Goal: Task Accomplishment & Management: Use online tool/utility

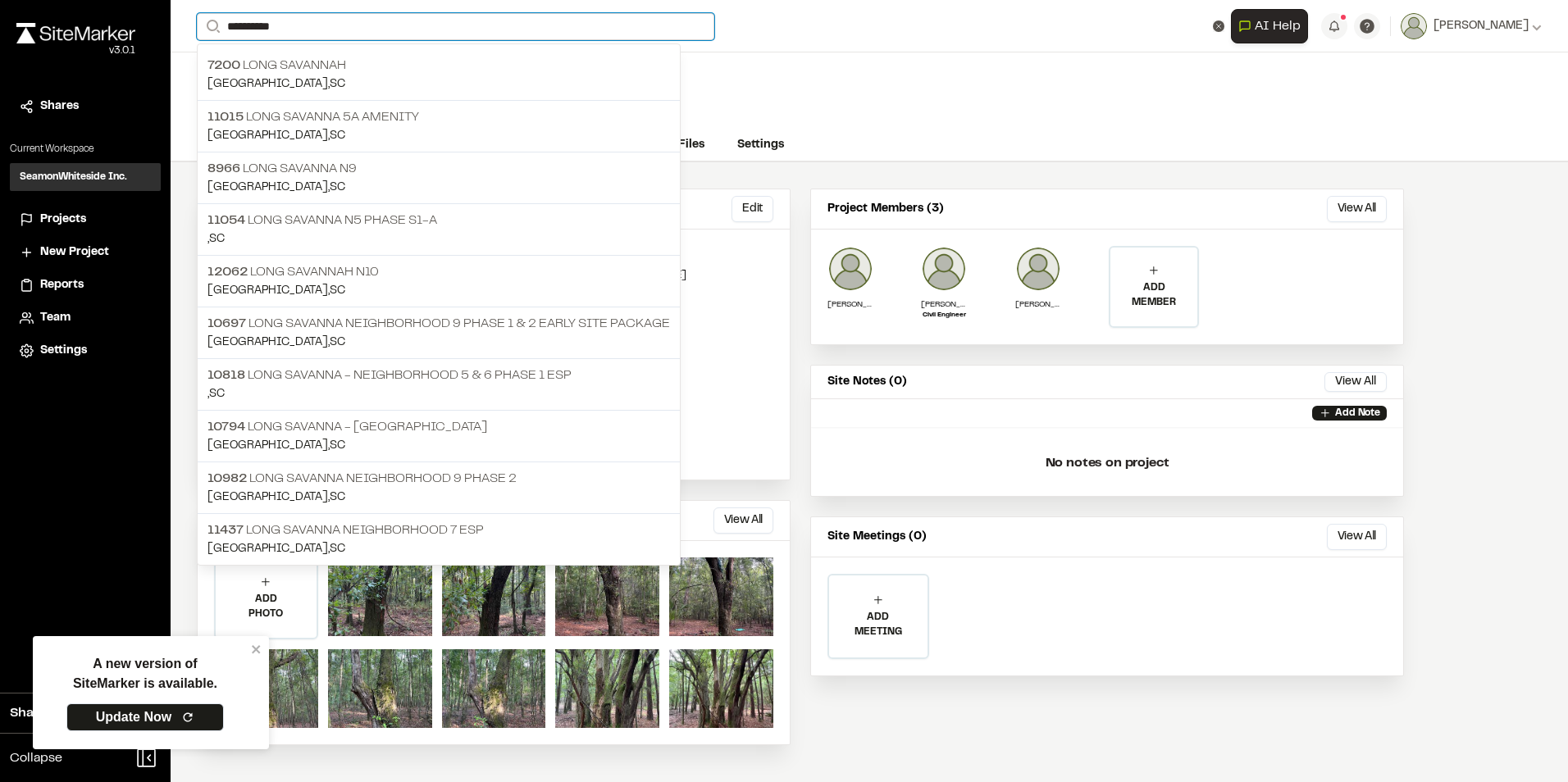
drag, startPoint x: 312, startPoint y: 23, endPoint x: 84, endPoint y: 14, distance: 228.2
click at [84, 14] on div "**********" at bounding box center [784, 391] width 1568 height 782
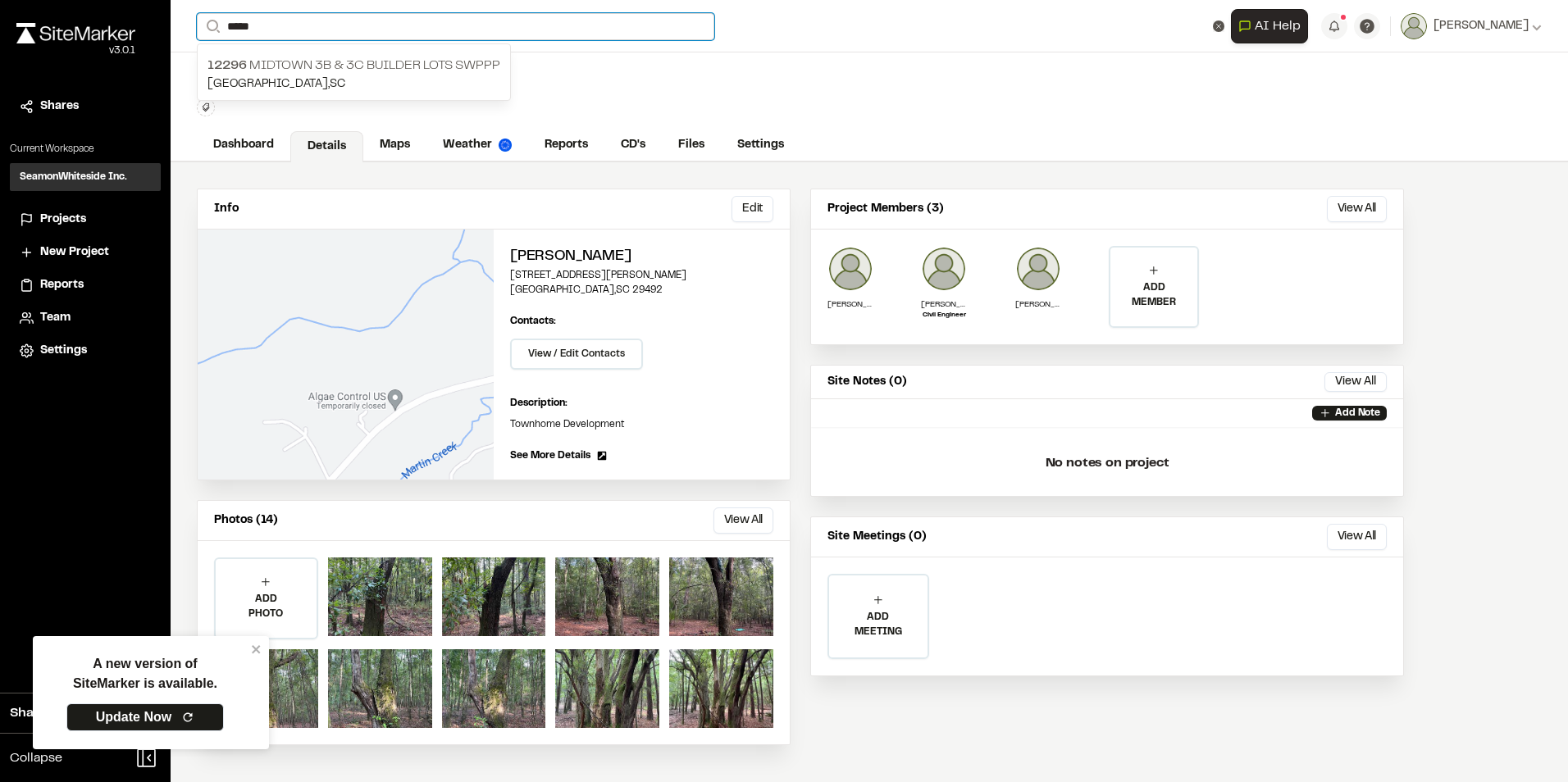
type input "*****"
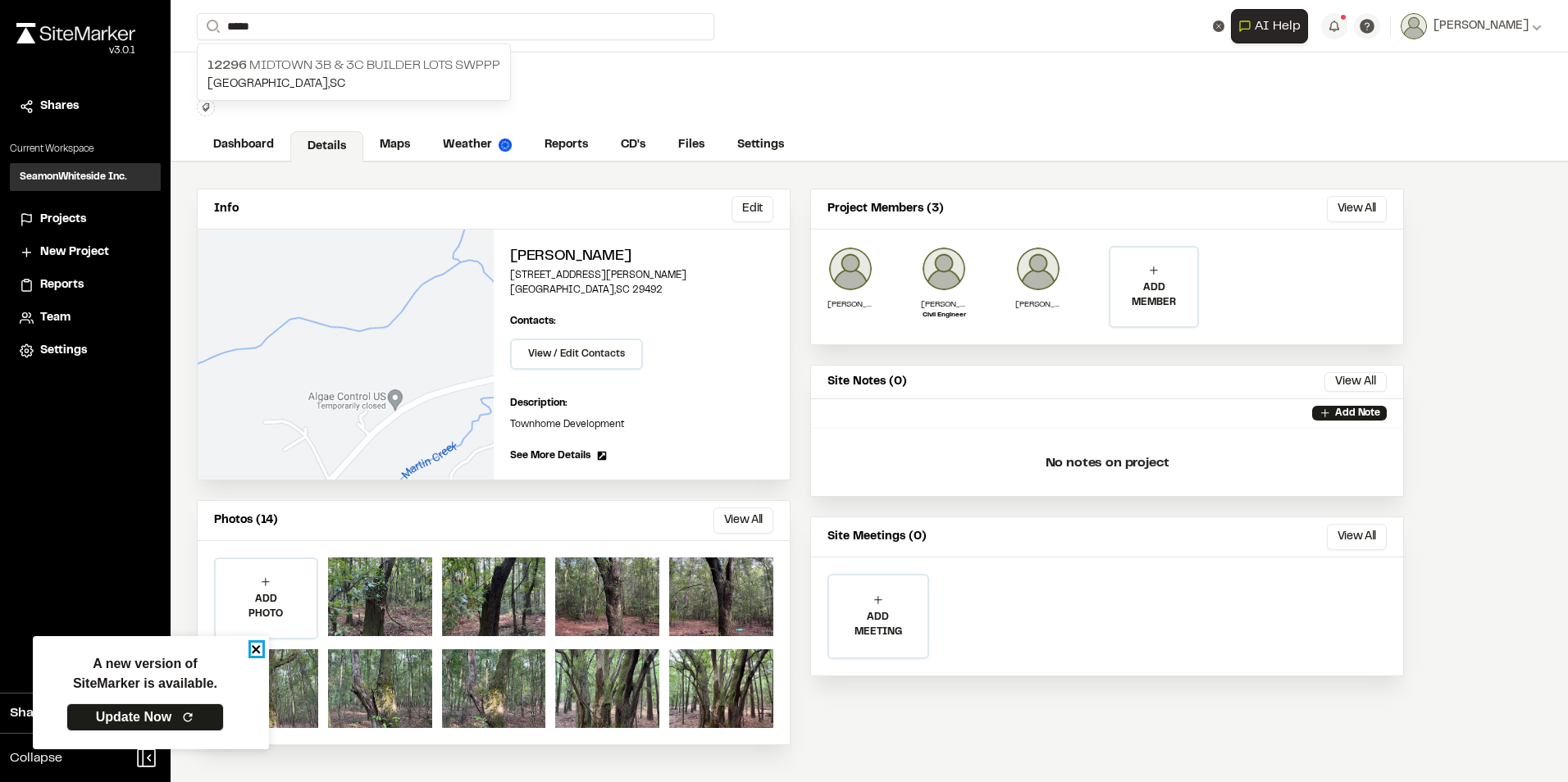
click at [251, 645] on icon "close" at bounding box center [256, 649] width 11 height 13
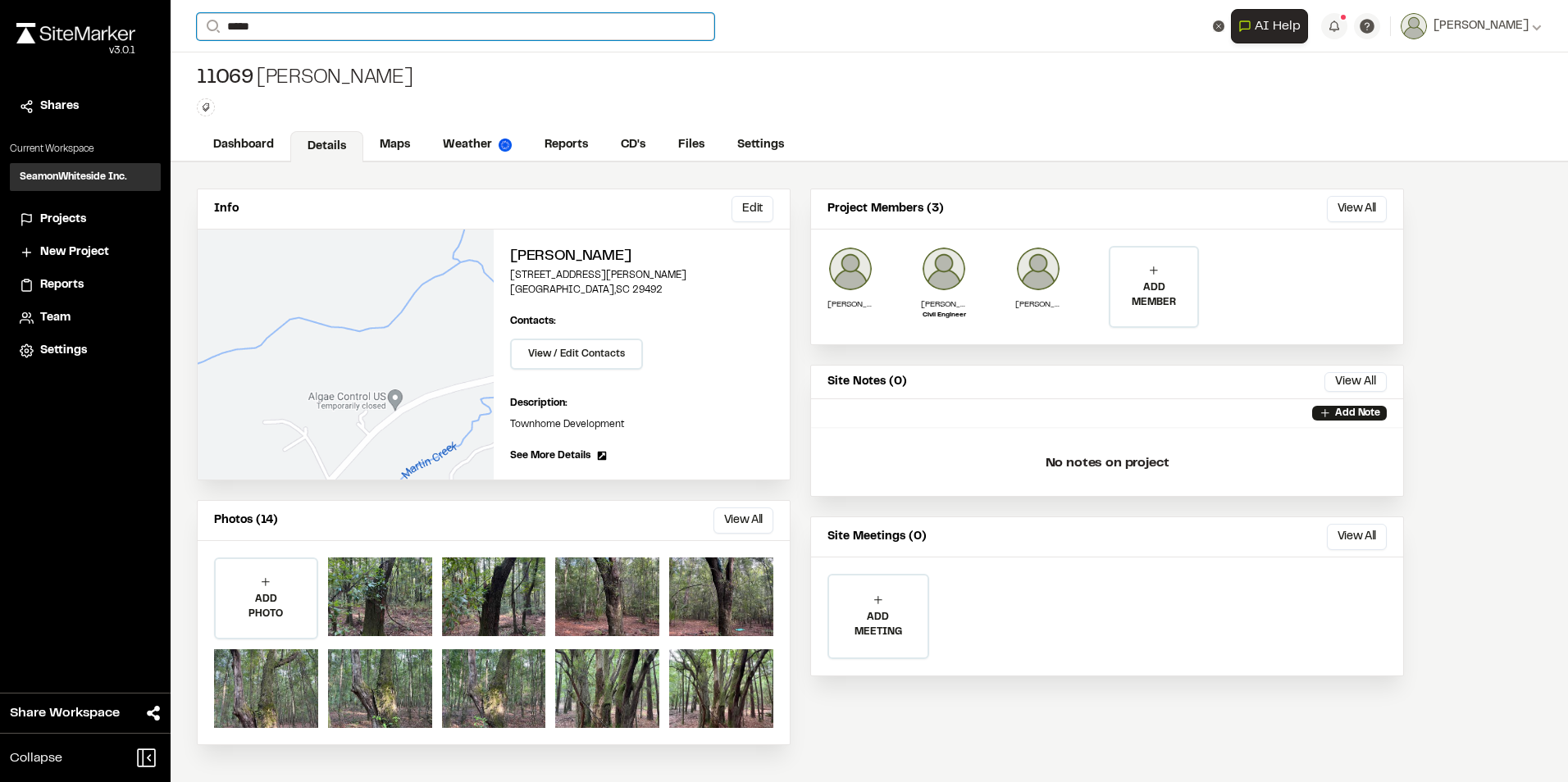
click at [296, 17] on input "*****" at bounding box center [455, 26] width 517 height 27
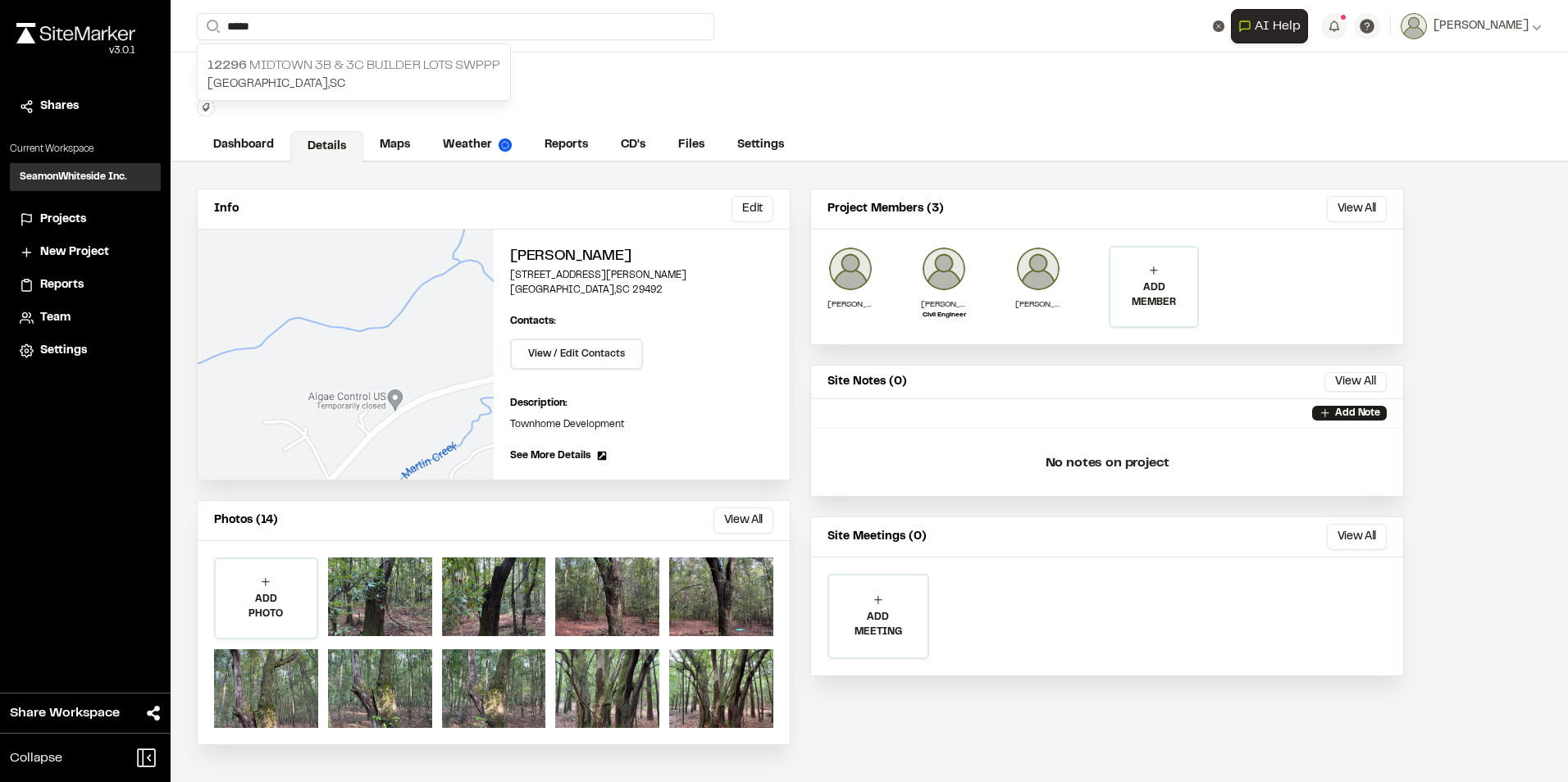
click at [329, 66] on p "12296 Midtown 3B & 3C Builder Lots SWPPP" at bounding box center [354, 65] width 293 height 20
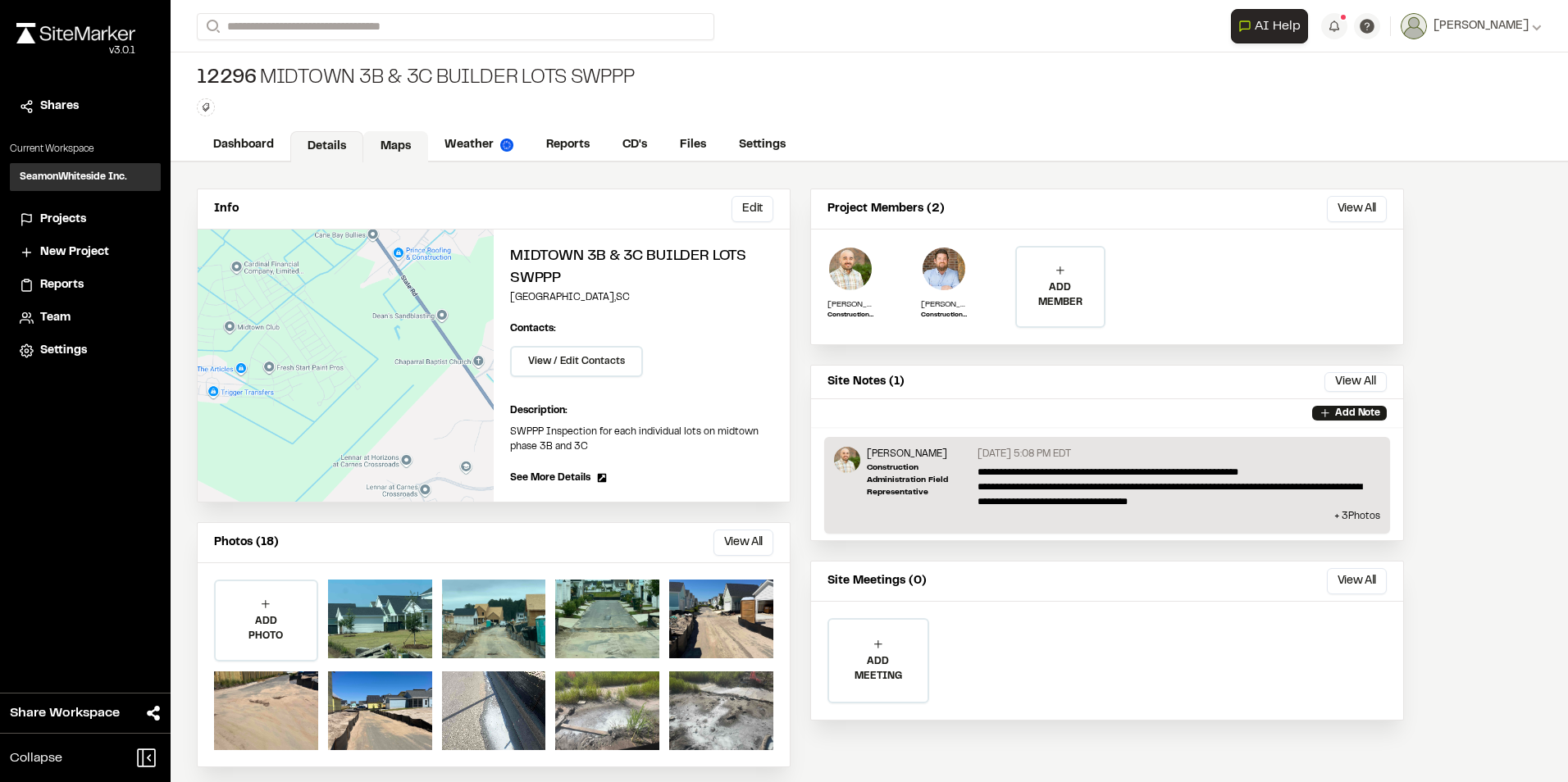
click at [392, 141] on link "Maps" at bounding box center [395, 146] width 65 height 31
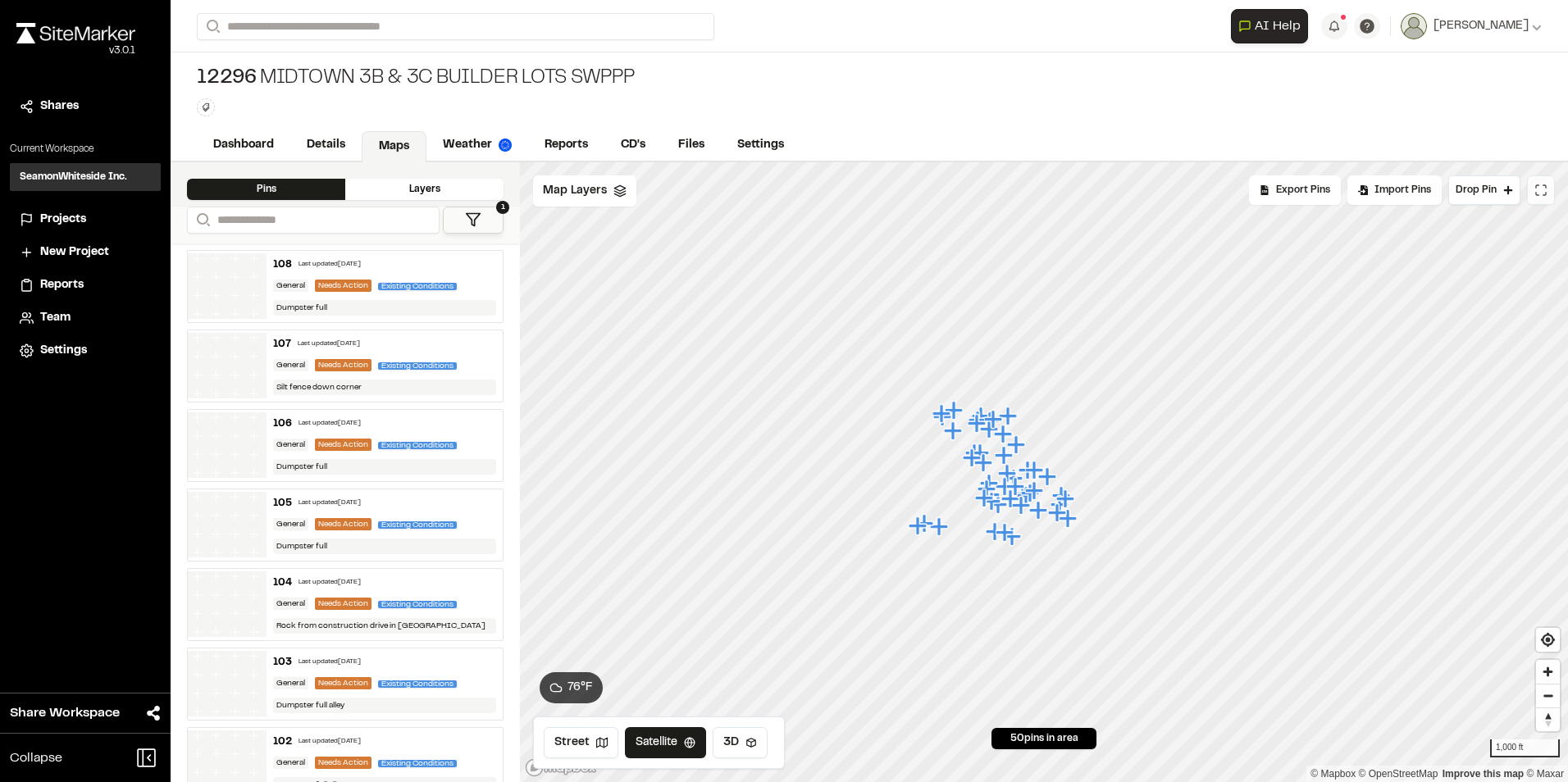
click at [1546, 201] on button at bounding box center [1541, 191] width 28 height 30
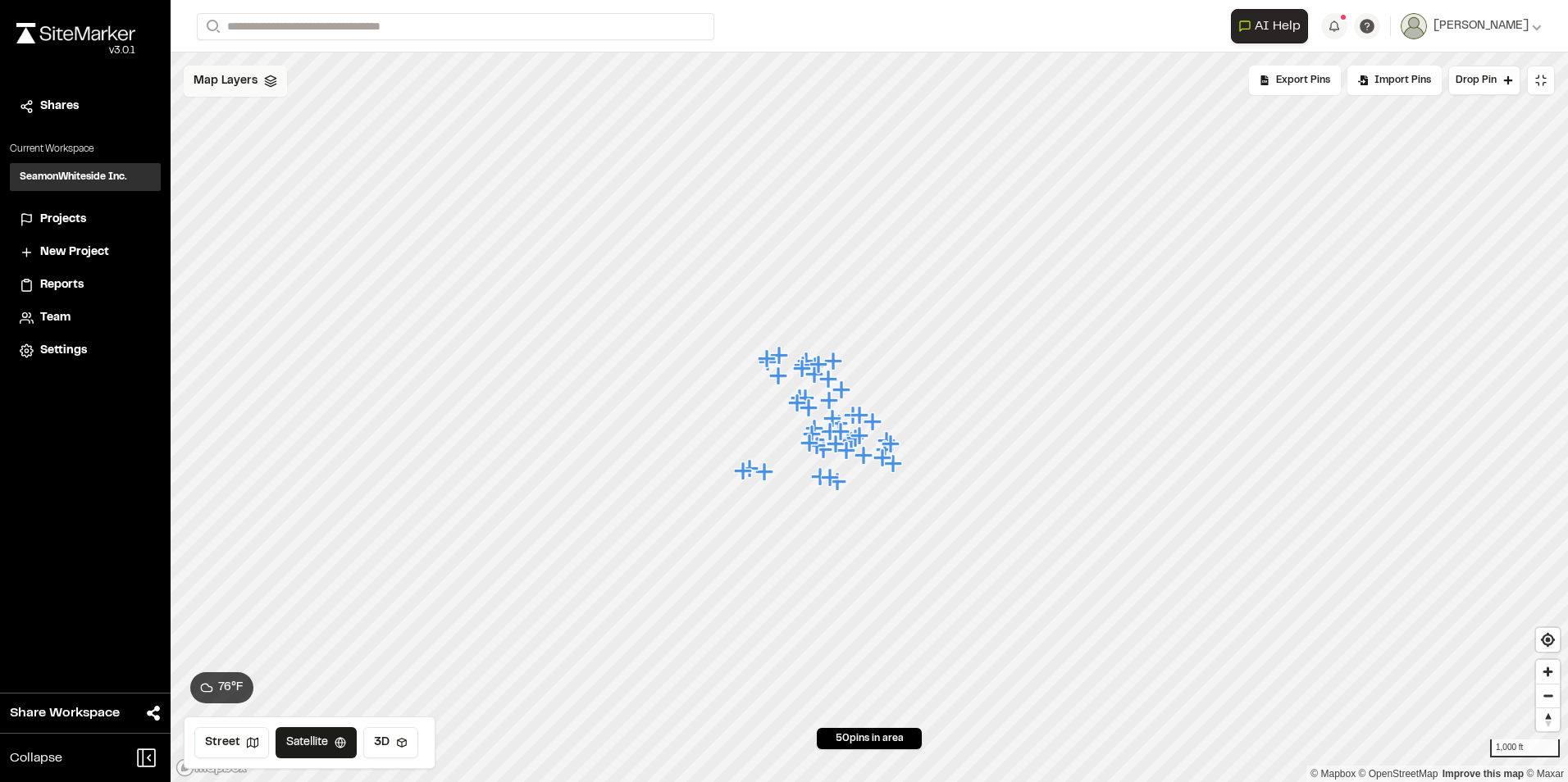
click at [223, 88] on span "Map Layers" at bounding box center [225, 80] width 64 height 18
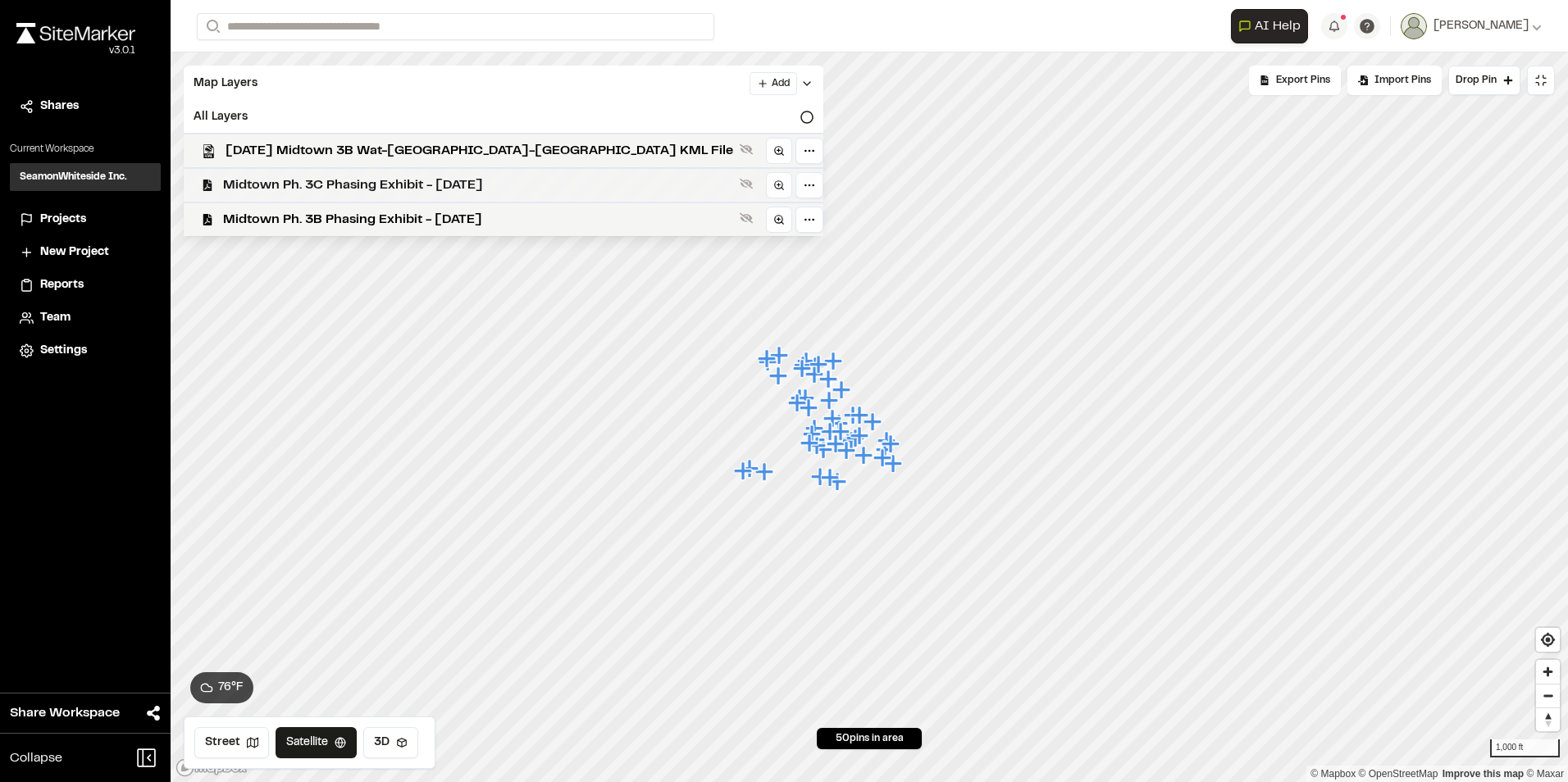
click at [244, 181] on span "Midtown Ph. 3C Phasing Exhibit - [DATE]" at bounding box center [477, 185] width 510 height 20
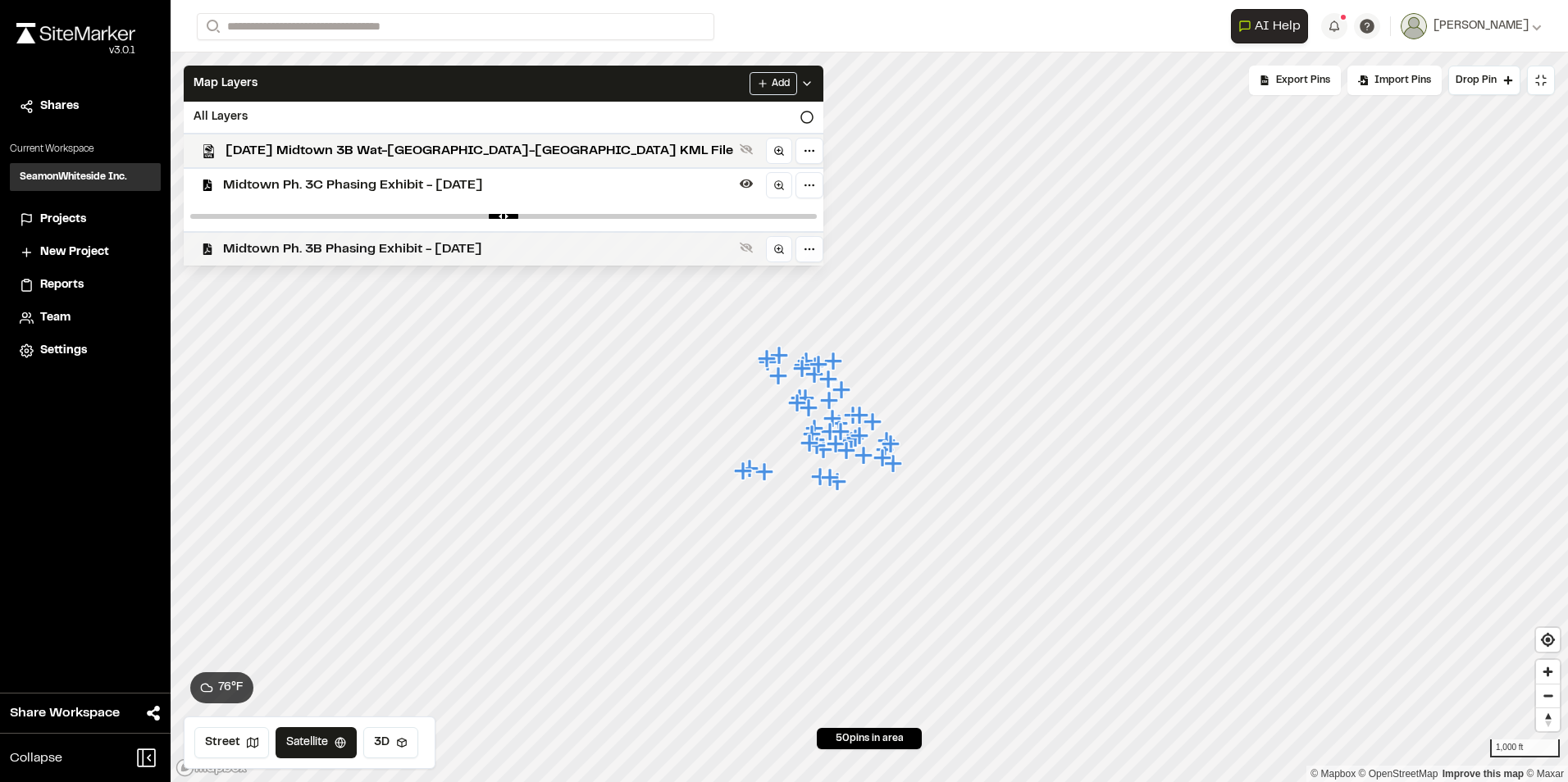
click at [265, 258] on span "Midtown Ph. 3B Phasing Exhibit - [DATE]" at bounding box center [477, 249] width 510 height 20
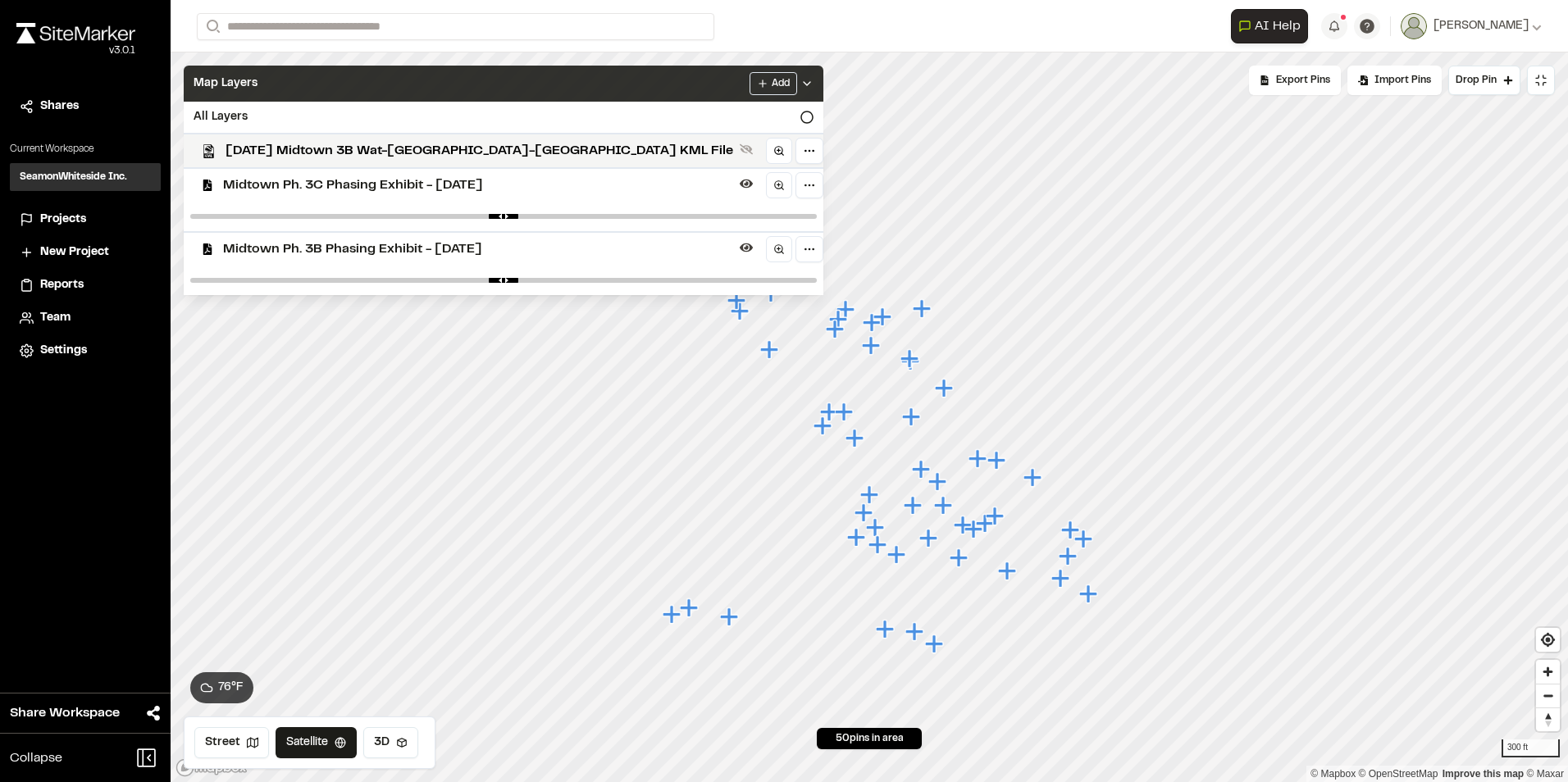
click at [801, 78] on icon at bounding box center [807, 83] width 13 height 13
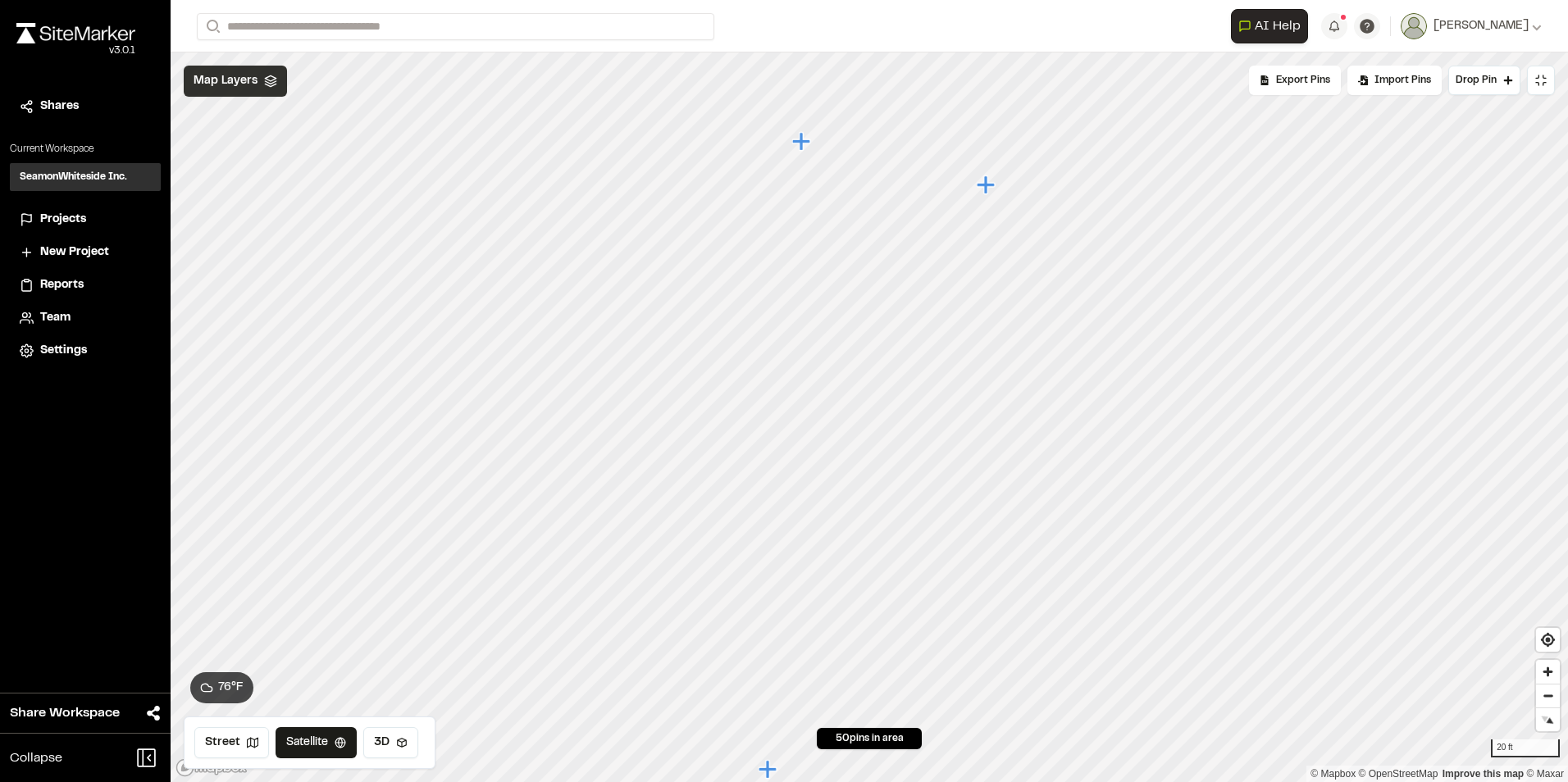
click at [985, 188] on icon "Map marker" at bounding box center [985, 184] width 18 height 18
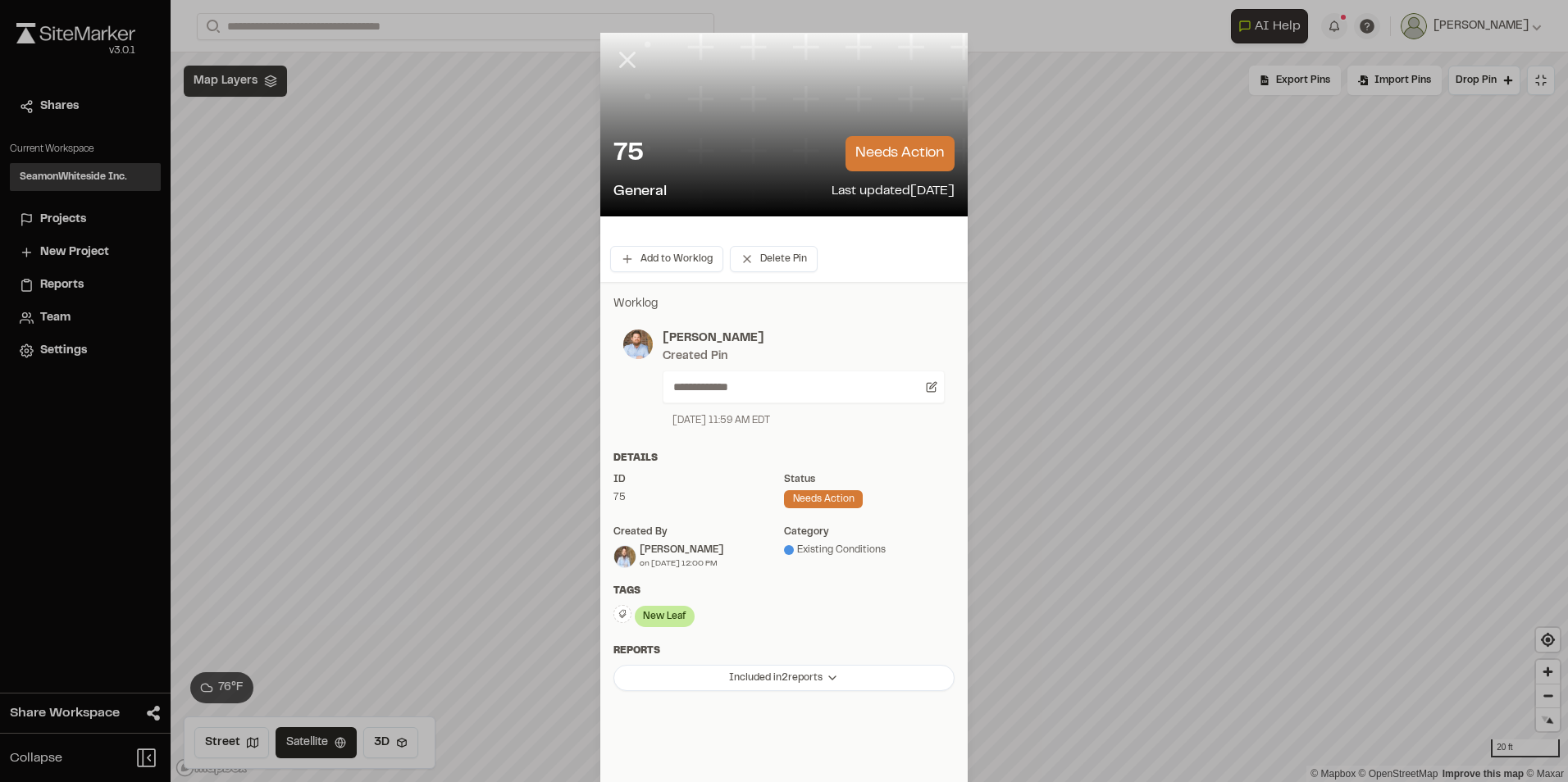
click at [614, 51] on icon at bounding box center [628, 60] width 28 height 28
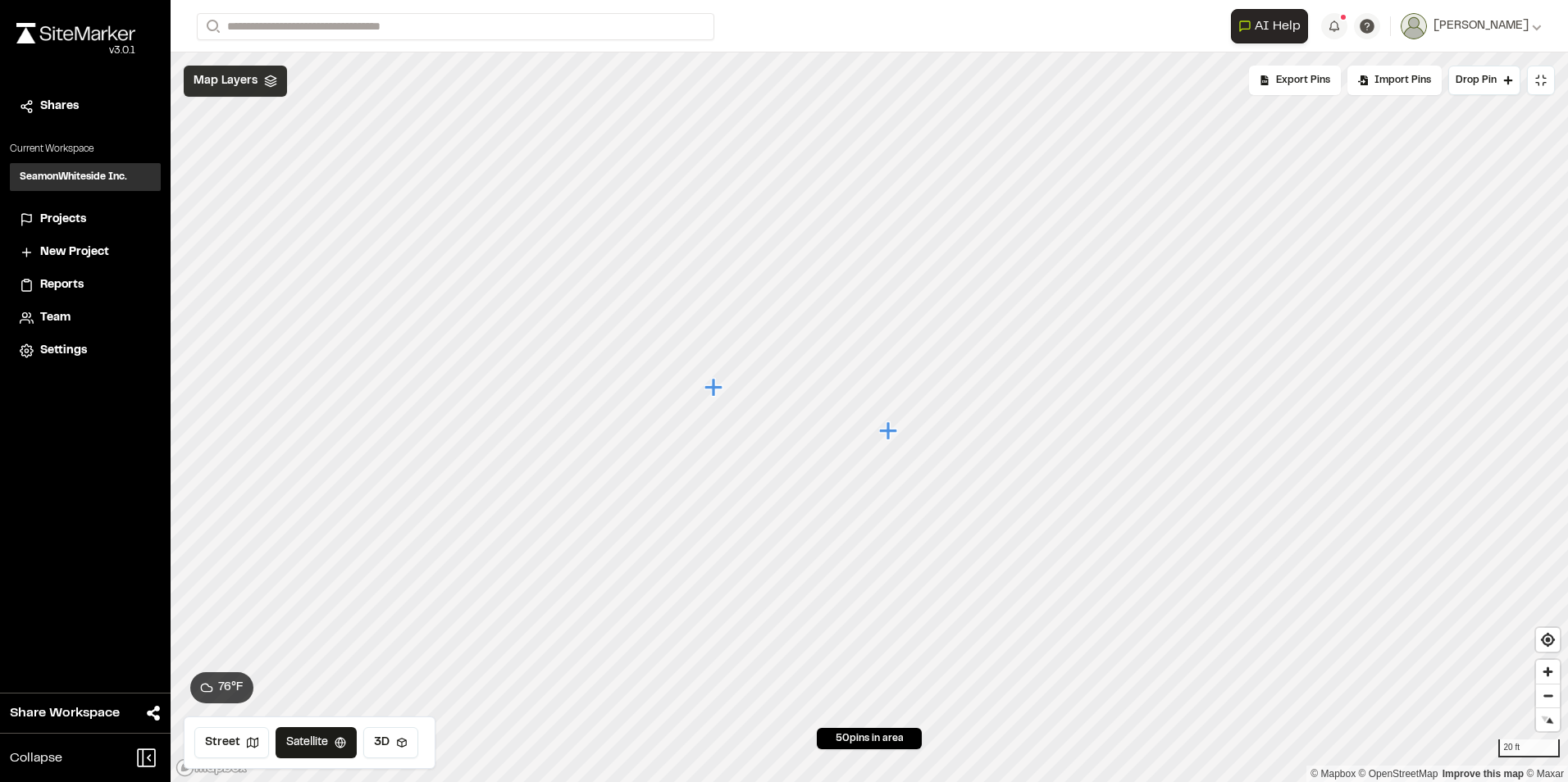
click at [714, 389] on icon "Map marker" at bounding box center [713, 386] width 18 height 18
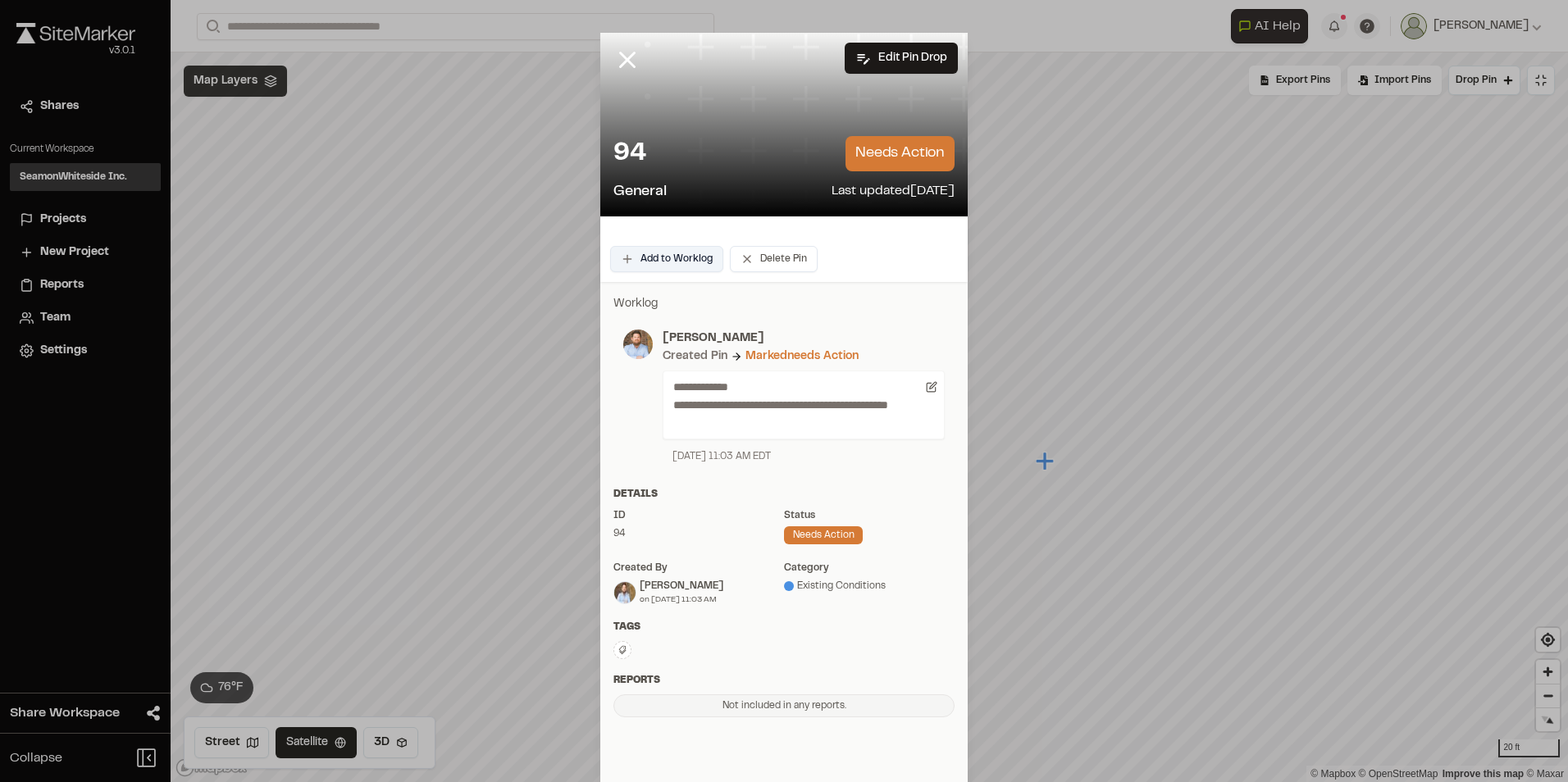
click at [668, 253] on button "Add to Worklog" at bounding box center [666, 259] width 113 height 26
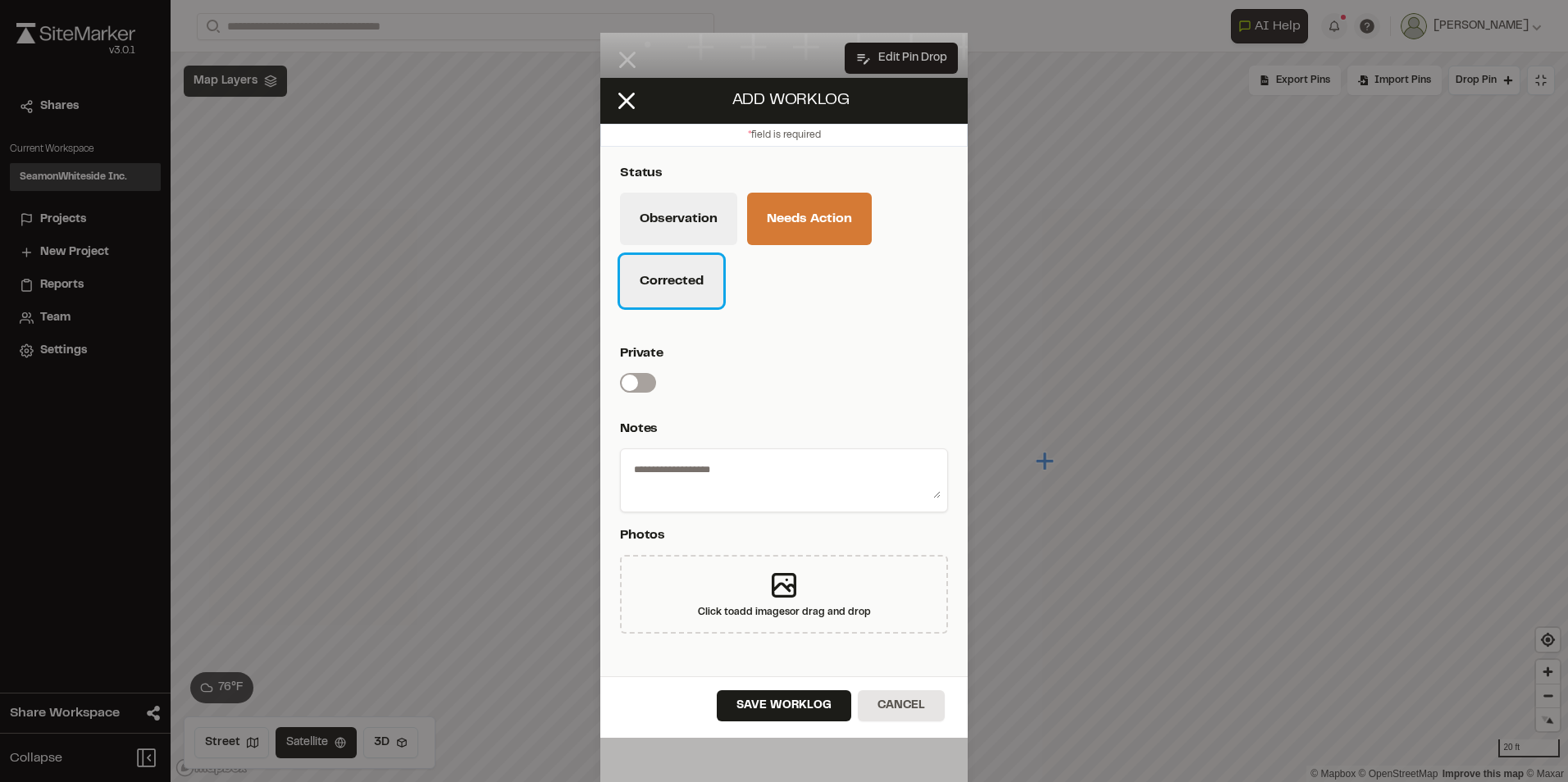
click at [680, 276] on button "Corrected" at bounding box center [672, 282] width 103 height 52
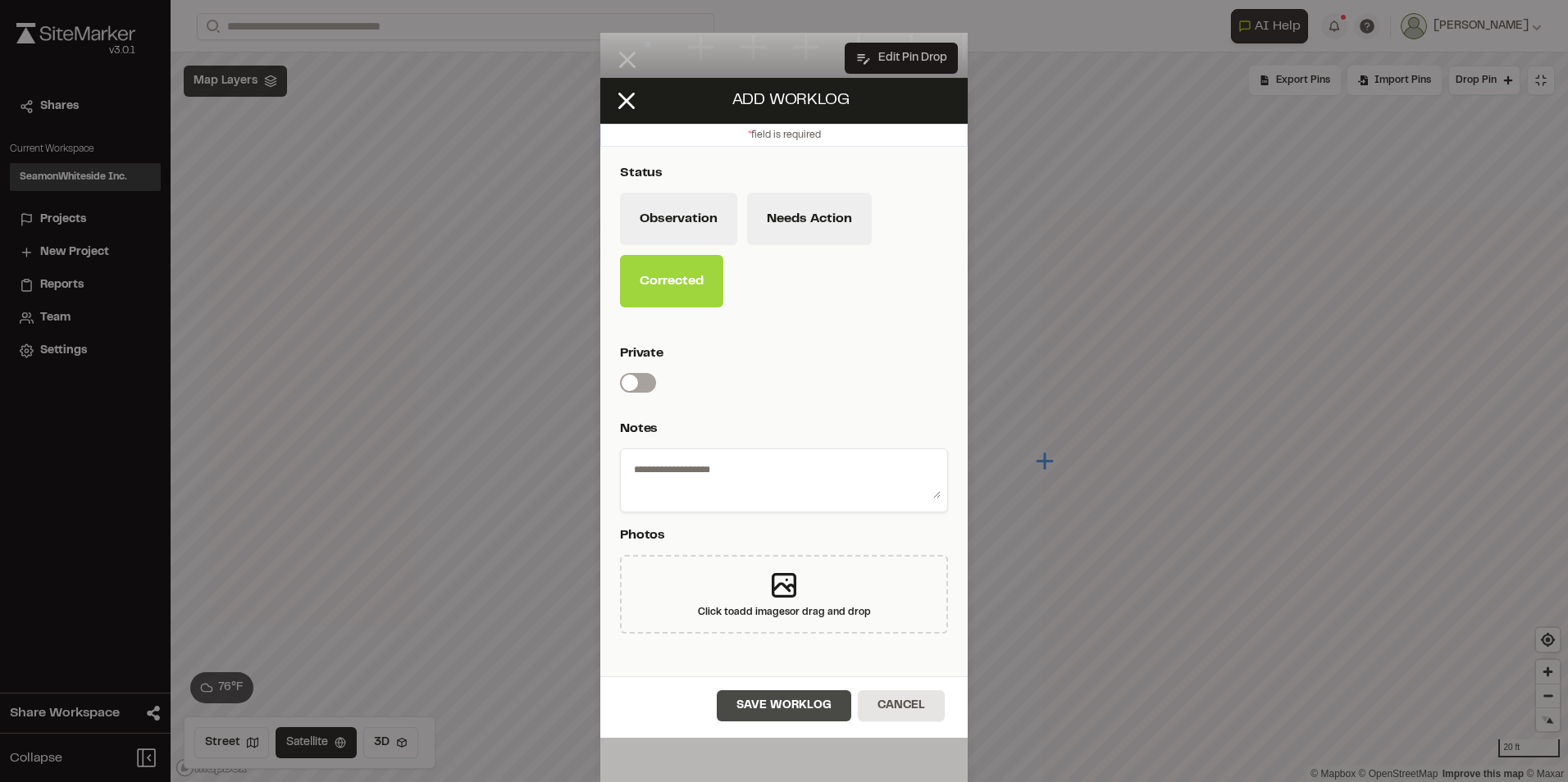
click at [791, 709] on button "Save Worklog" at bounding box center [784, 705] width 135 height 31
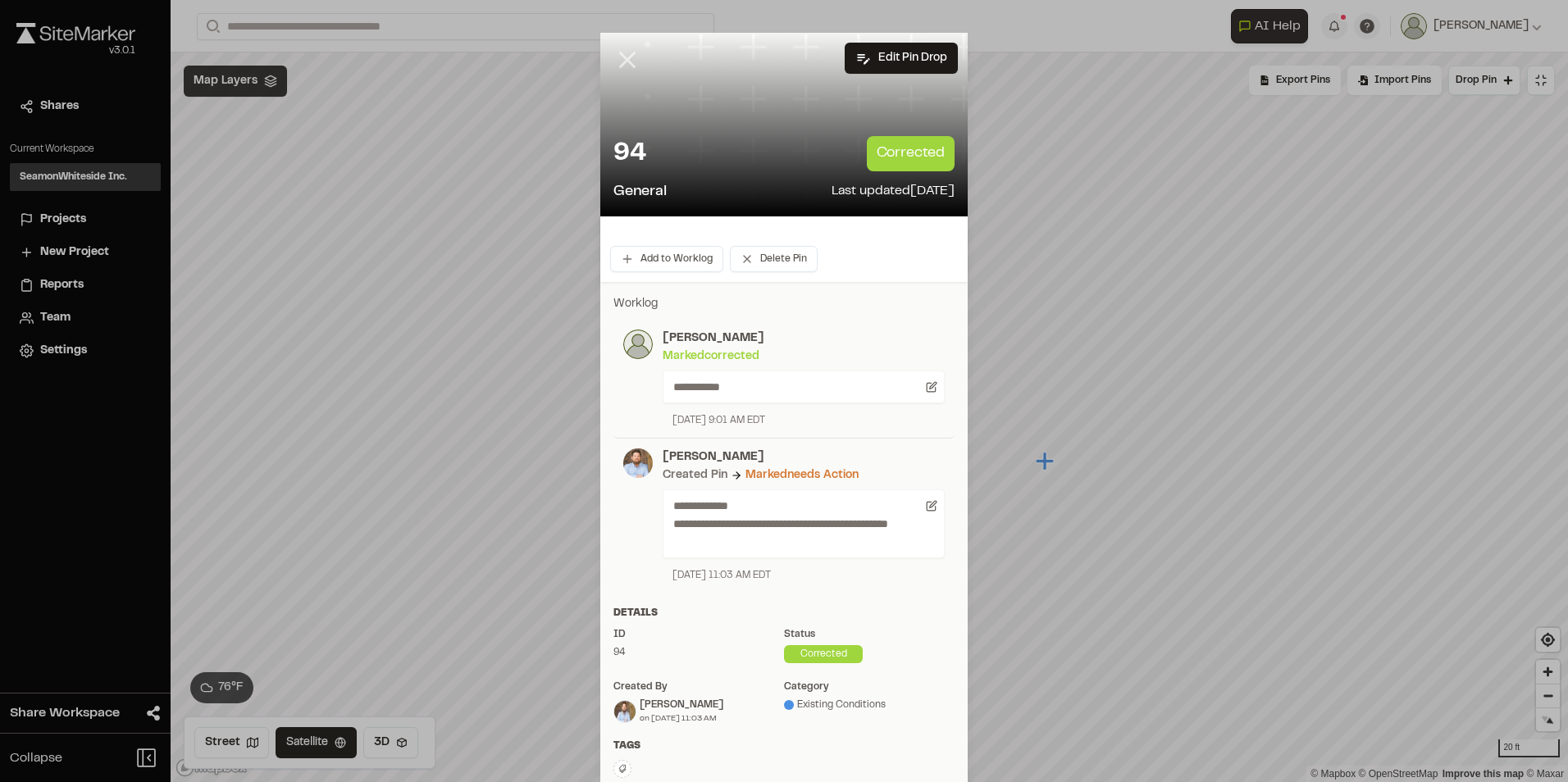
click at [626, 59] on icon at bounding box center [628, 60] width 28 height 28
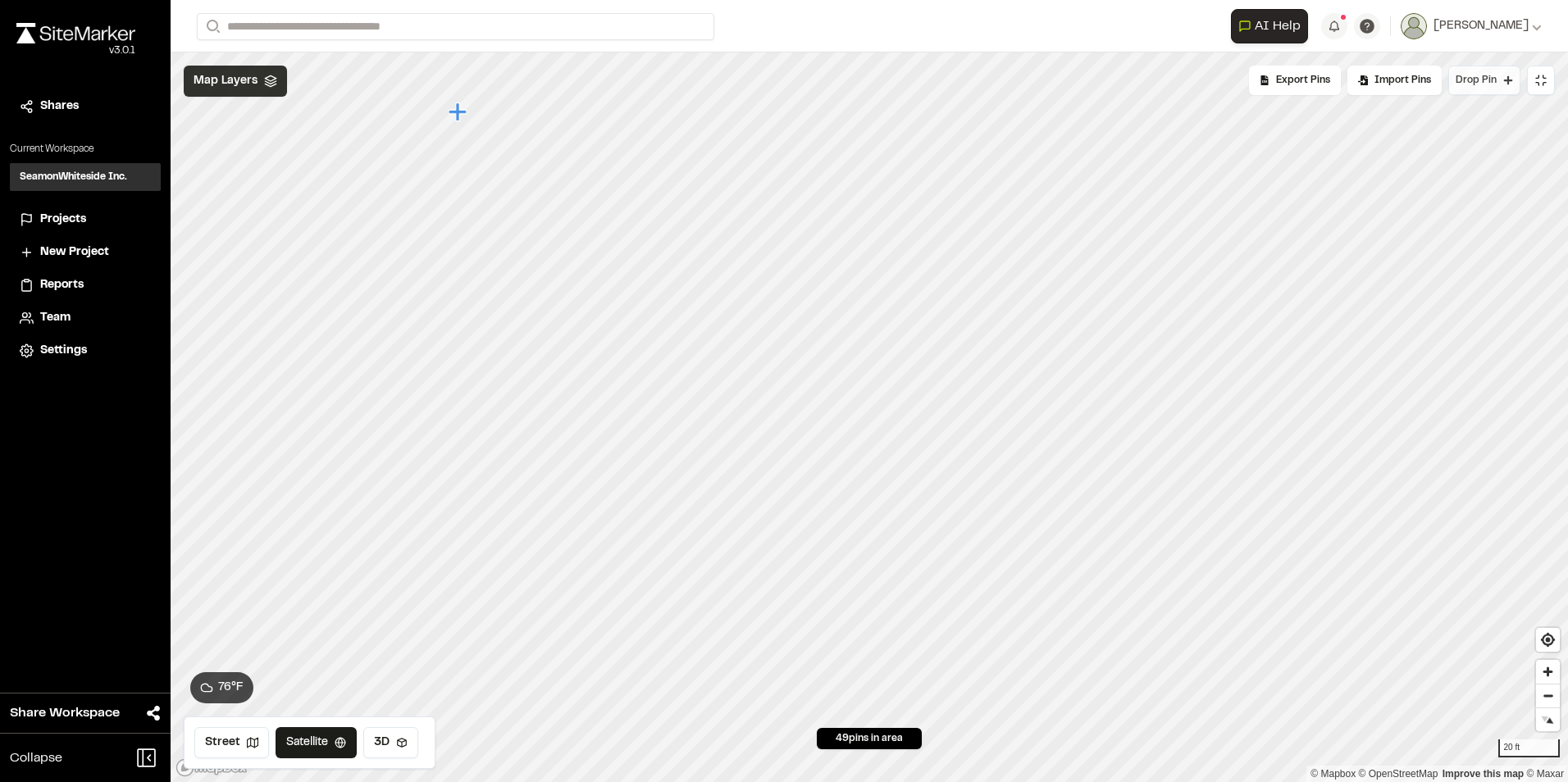
click at [1499, 76] on button "Drop Pin" at bounding box center [1484, 80] width 72 height 30
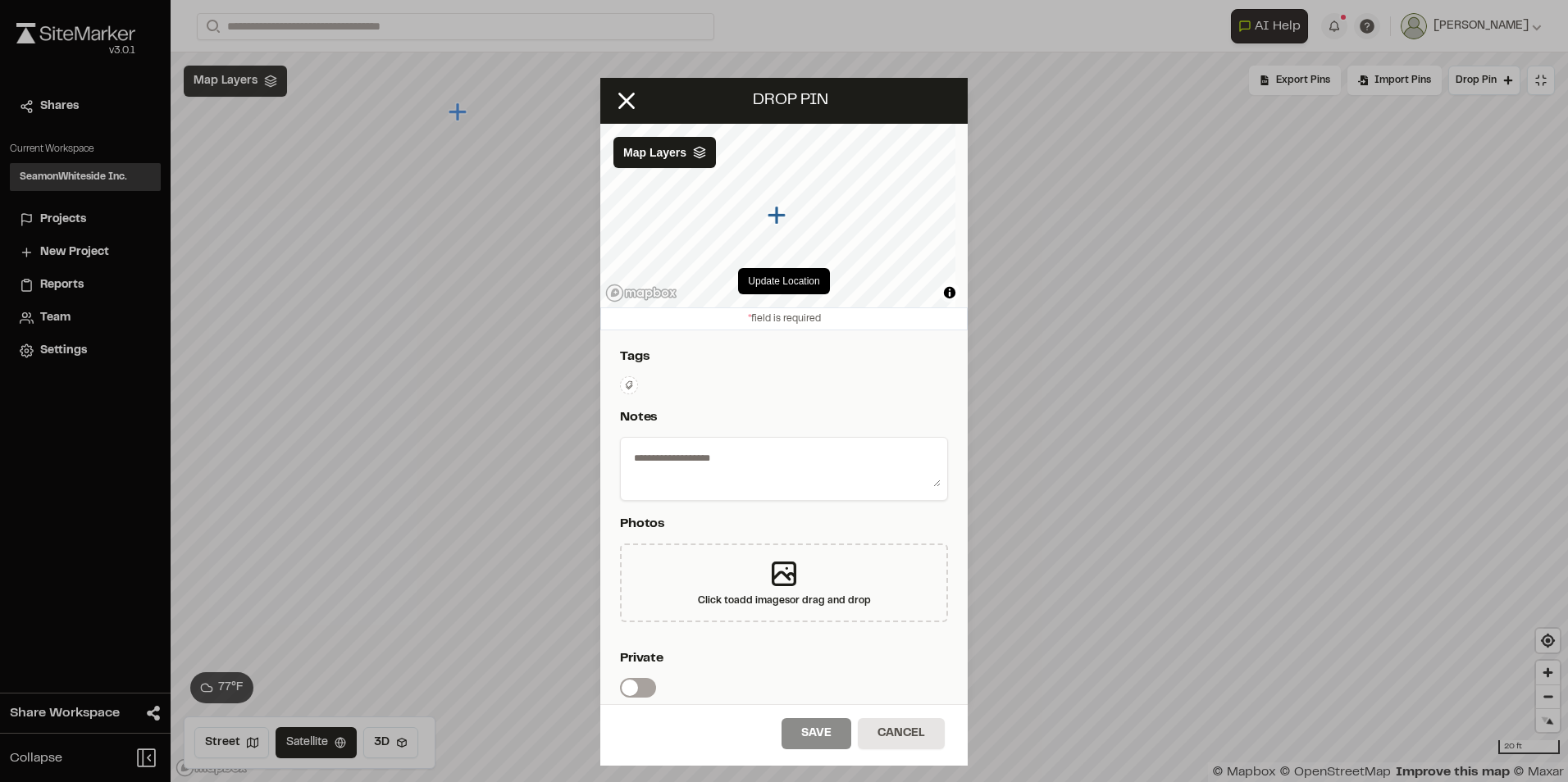
click at [627, 385] on icon at bounding box center [630, 385] width 7 height 8
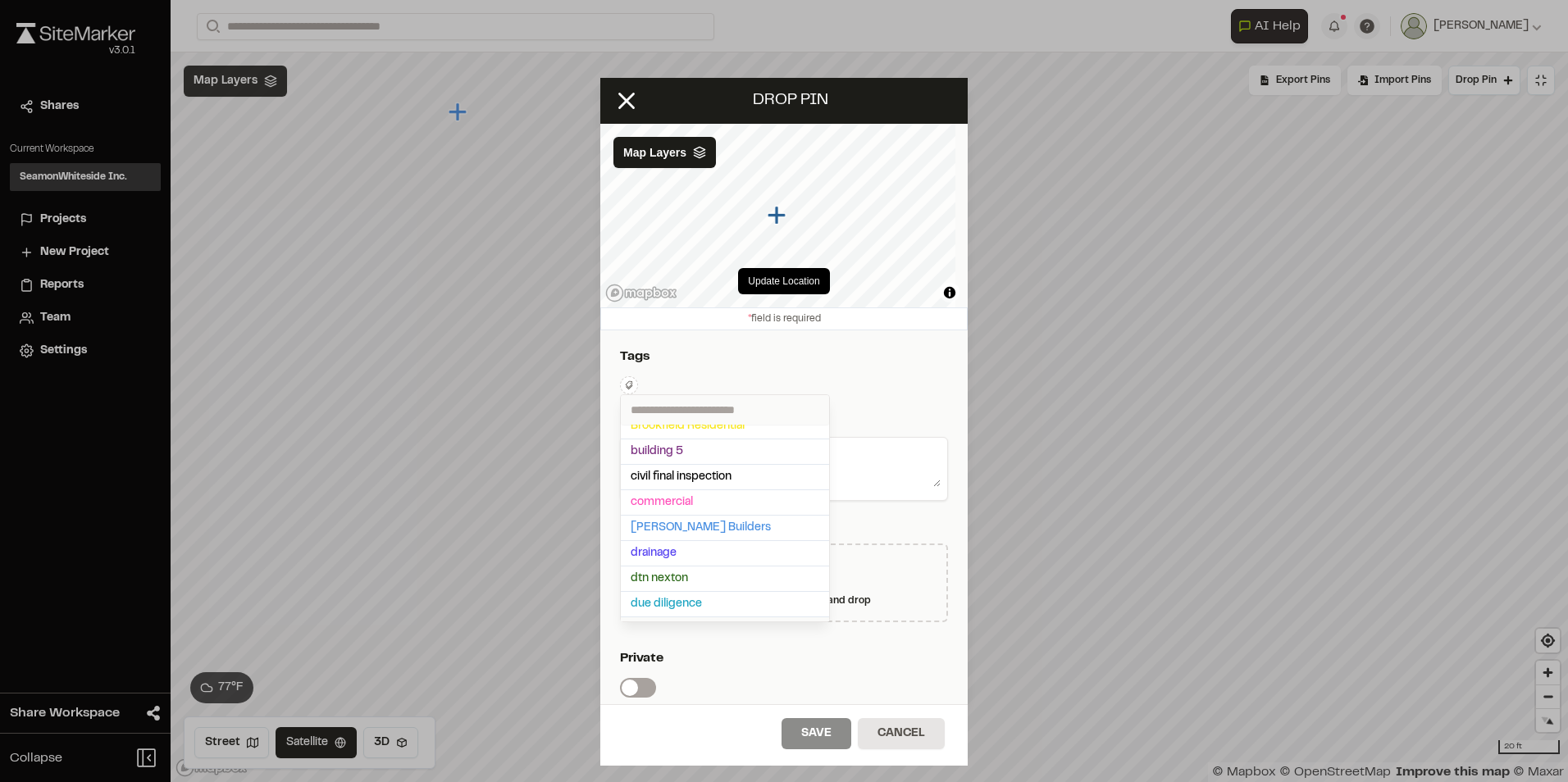
scroll to position [246, 0]
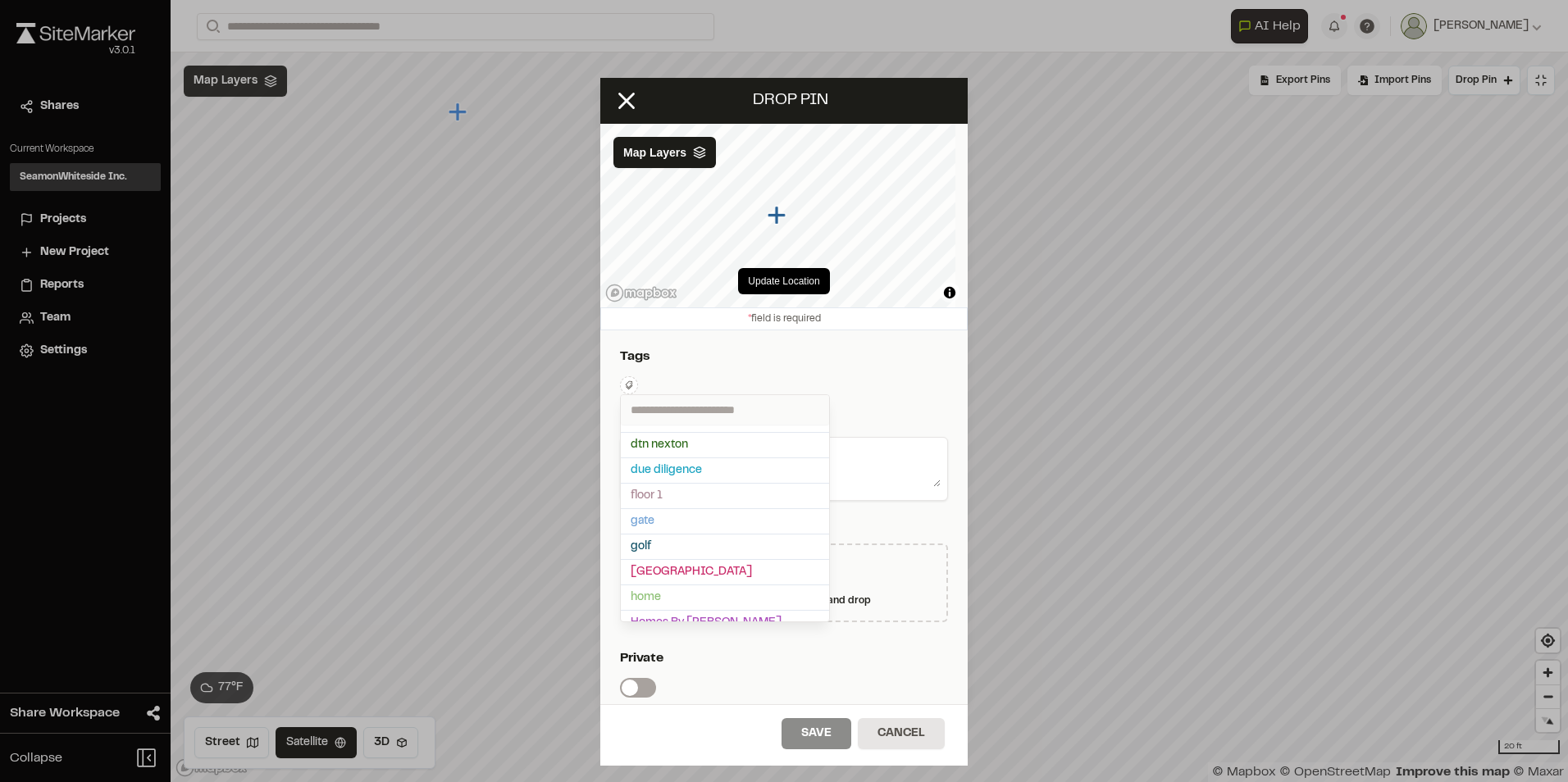
click at [656, 408] on input "text" at bounding box center [725, 411] width 209 height 30
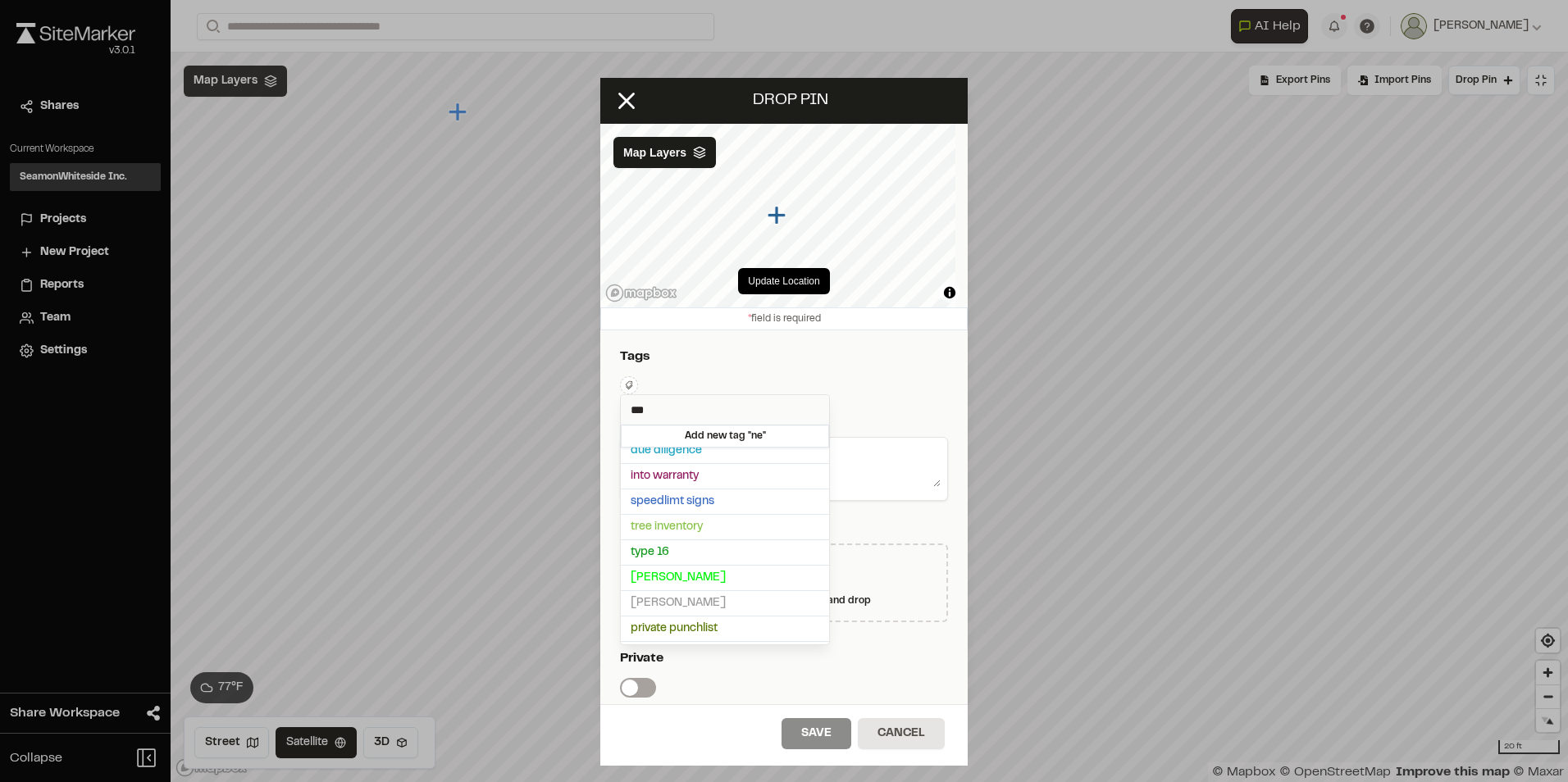
scroll to position [0, 0]
type input "***"
click at [679, 462] on span "New Leaf" at bounding box center [725, 459] width 189 height 18
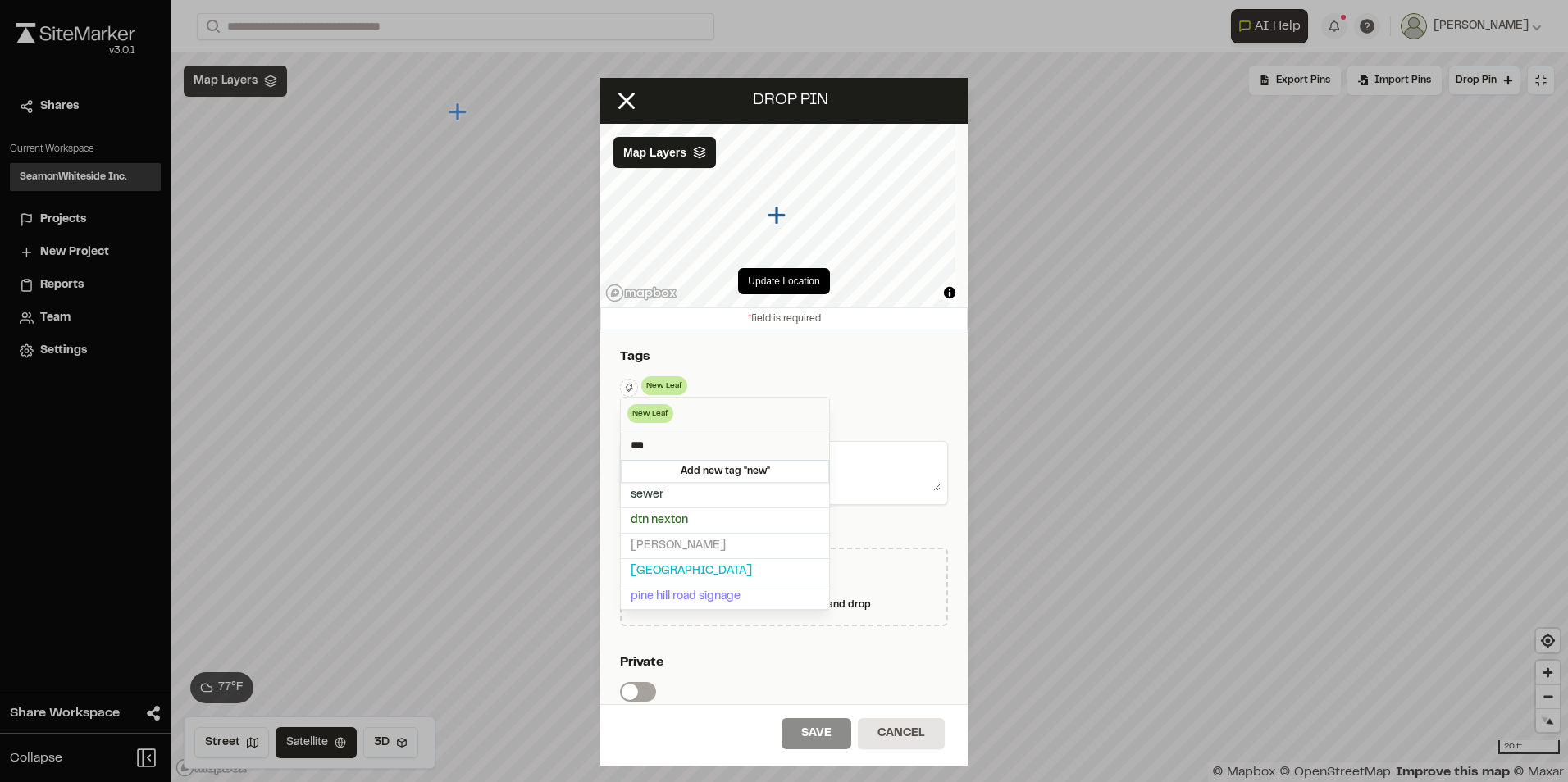
click at [880, 415] on div at bounding box center [784, 391] width 1568 height 782
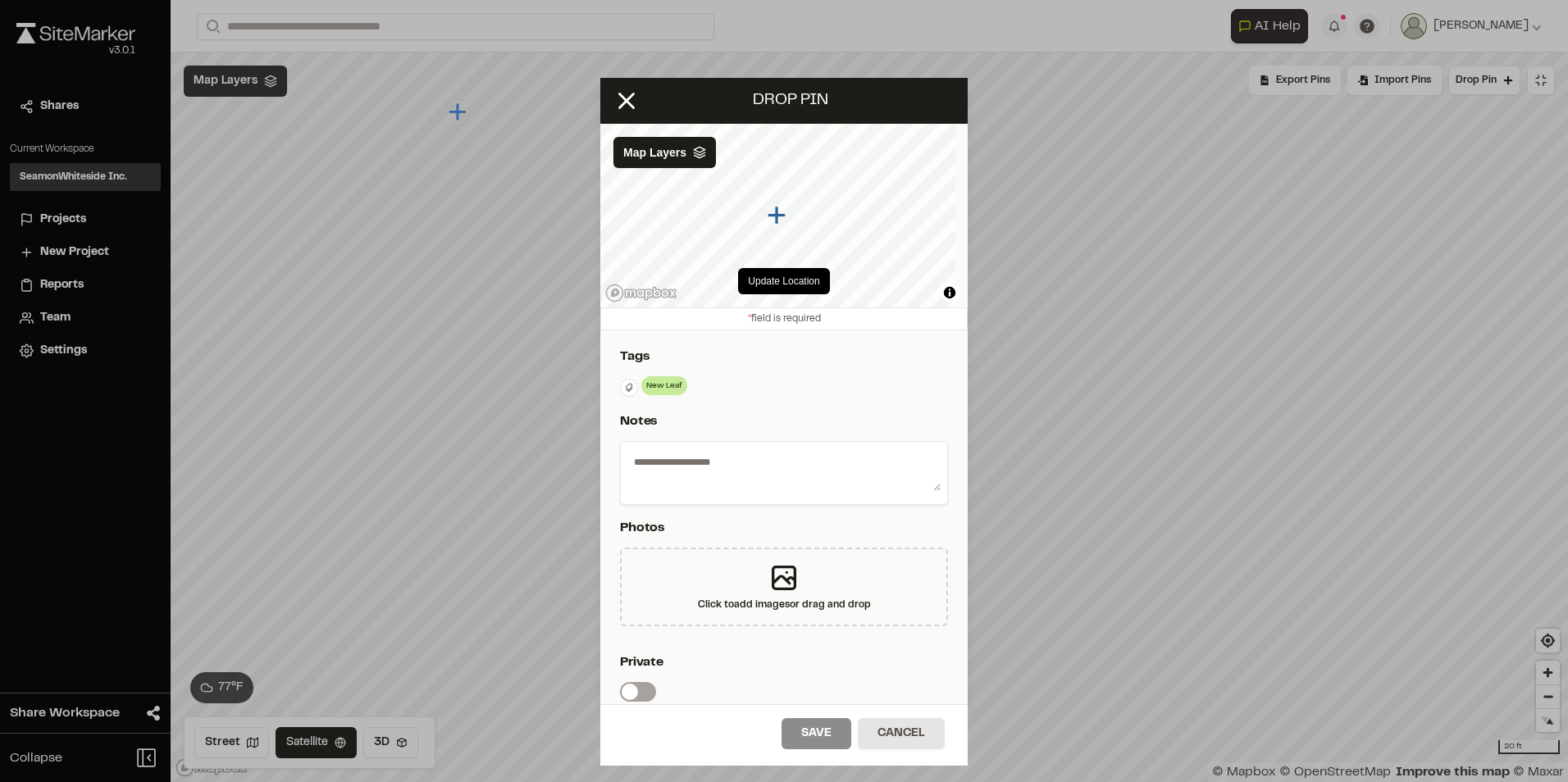
click at [635, 461] on textarea at bounding box center [784, 471] width 313 height 43
type textarea "**********"
click at [848, 409] on div "**********" at bounding box center [784, 585] width 368 height 509
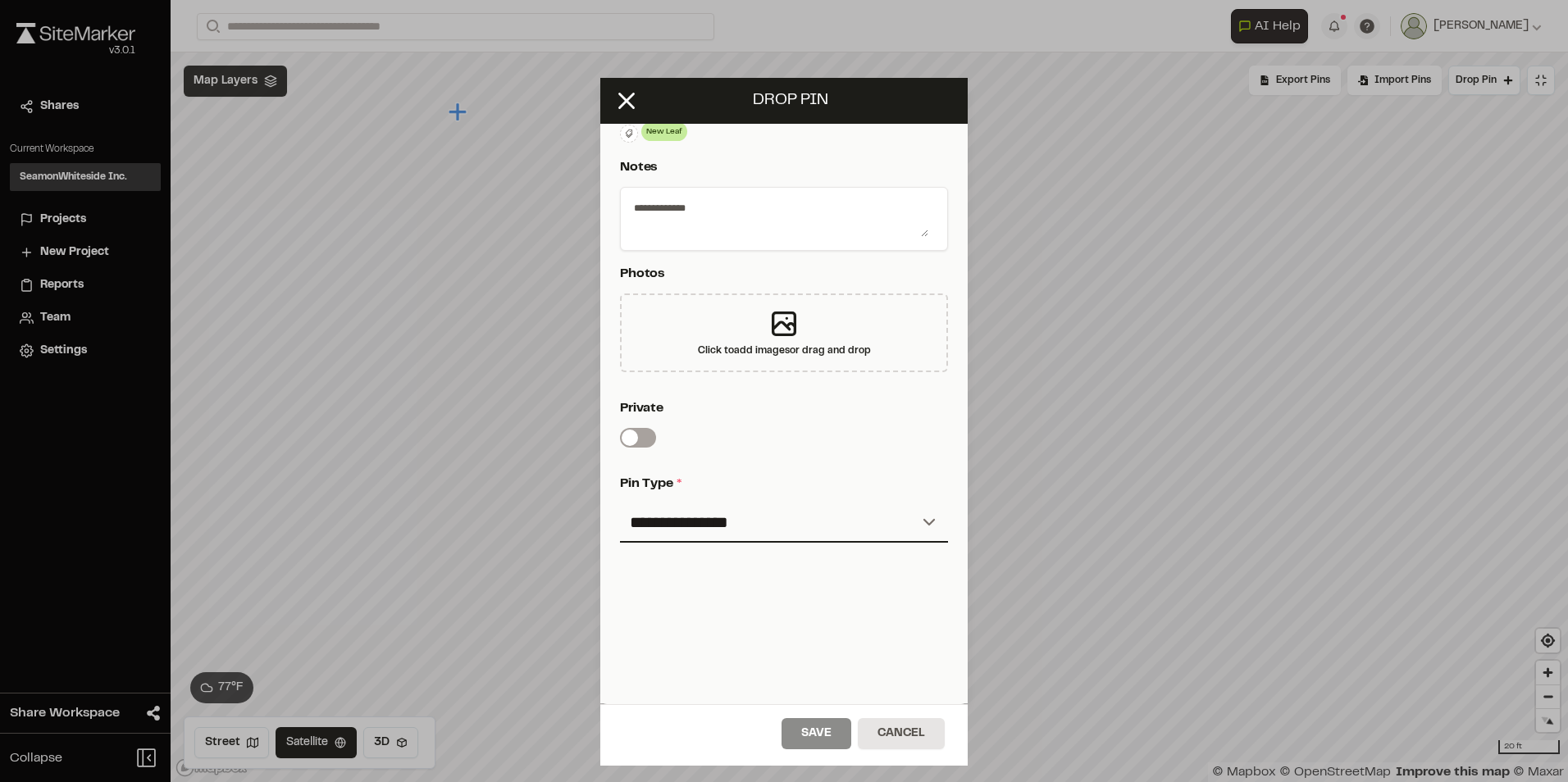
scroll to position [266, 0]
click at [918, 509] on select "**********" at bounding box center [784, 523] width 328 height 39
select select "*"
click at [620, 503] on select "**********" at bounding box center [784, 523] width 328 height 39
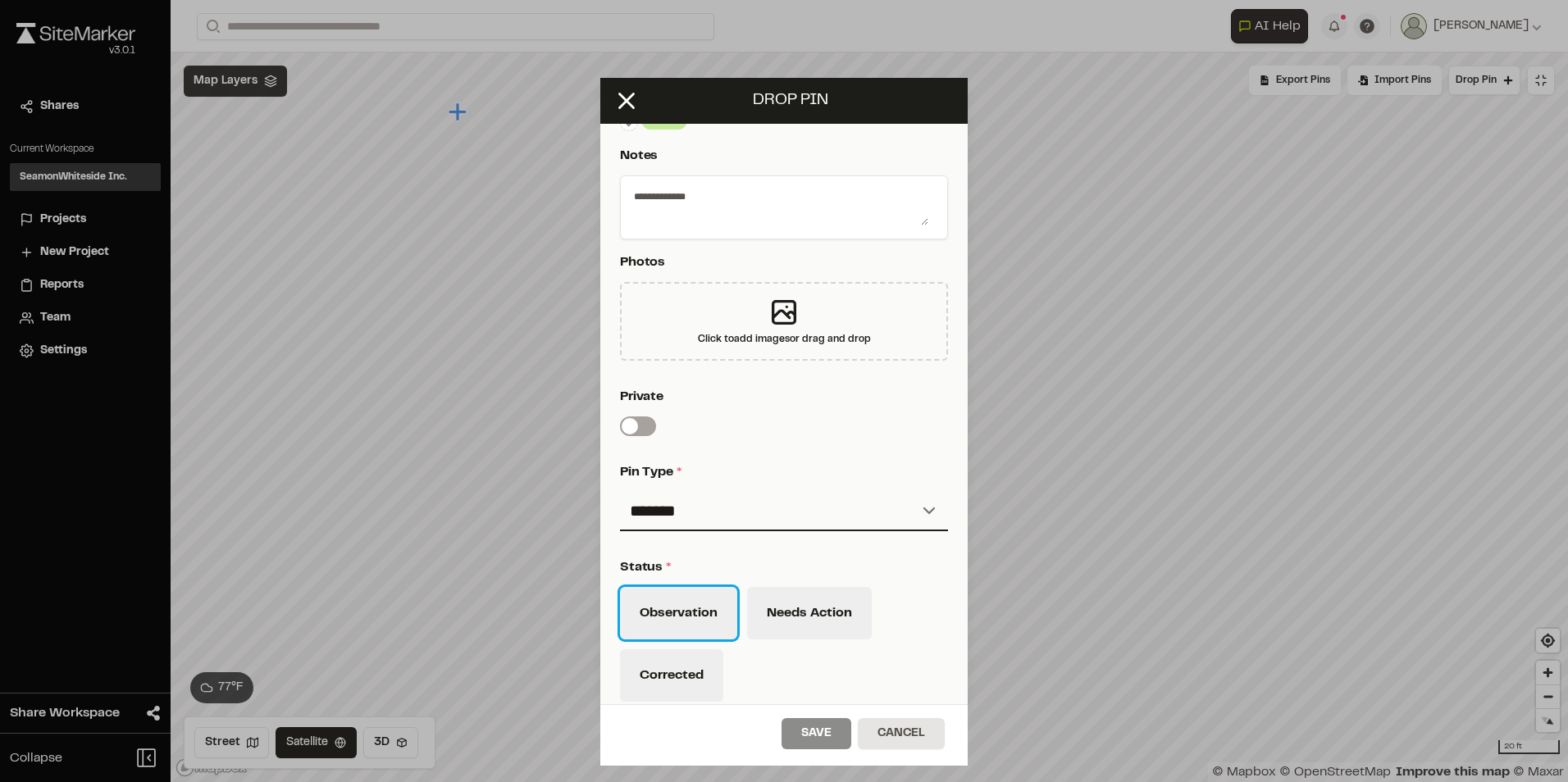
click at [693, 608] on button "Observation" at bounding box center [678, 614] width 117 height 52
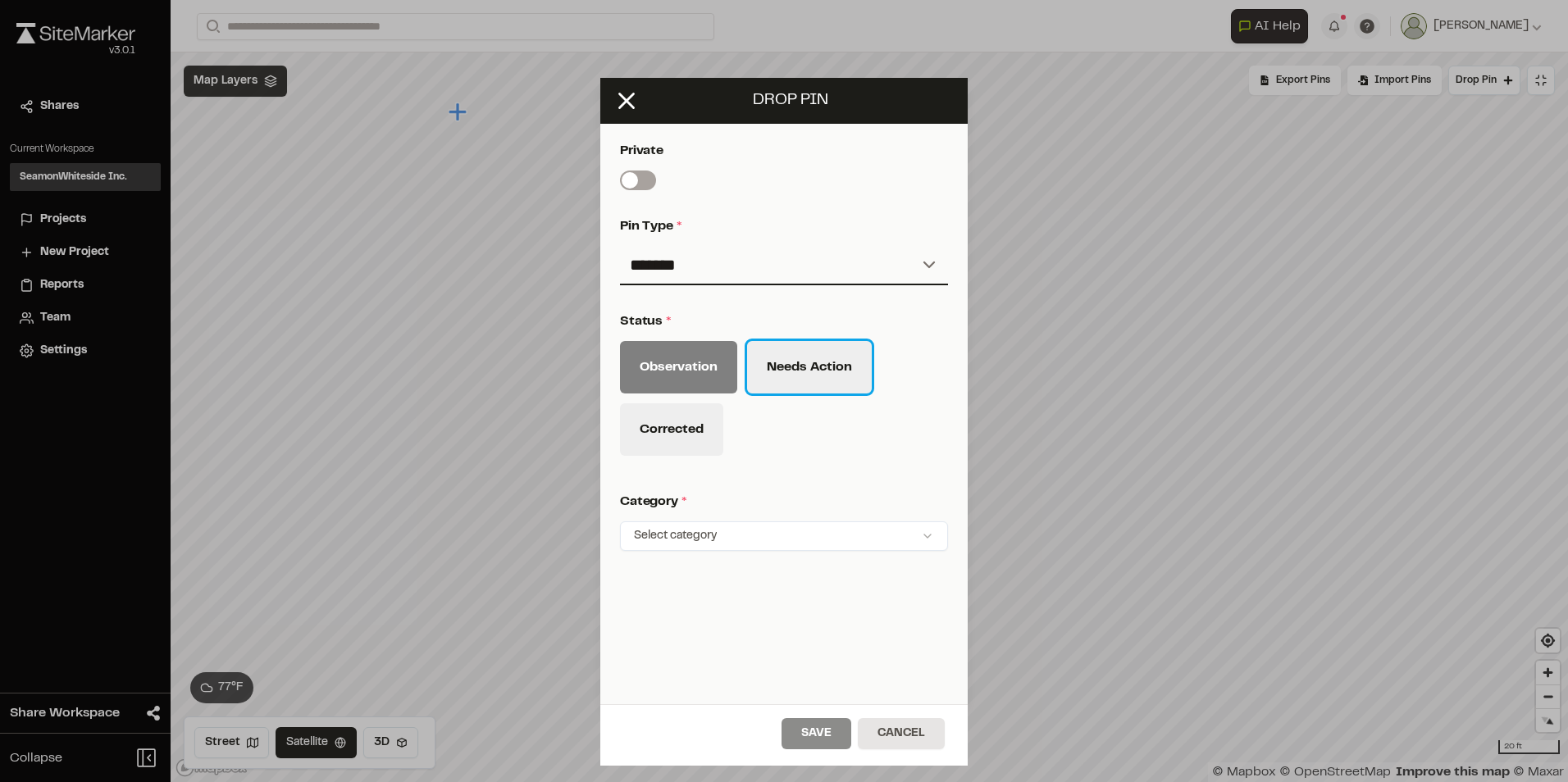
click at [819, 362] on button "Needs Action" at bounding box center [809, 368] width 124 height 52
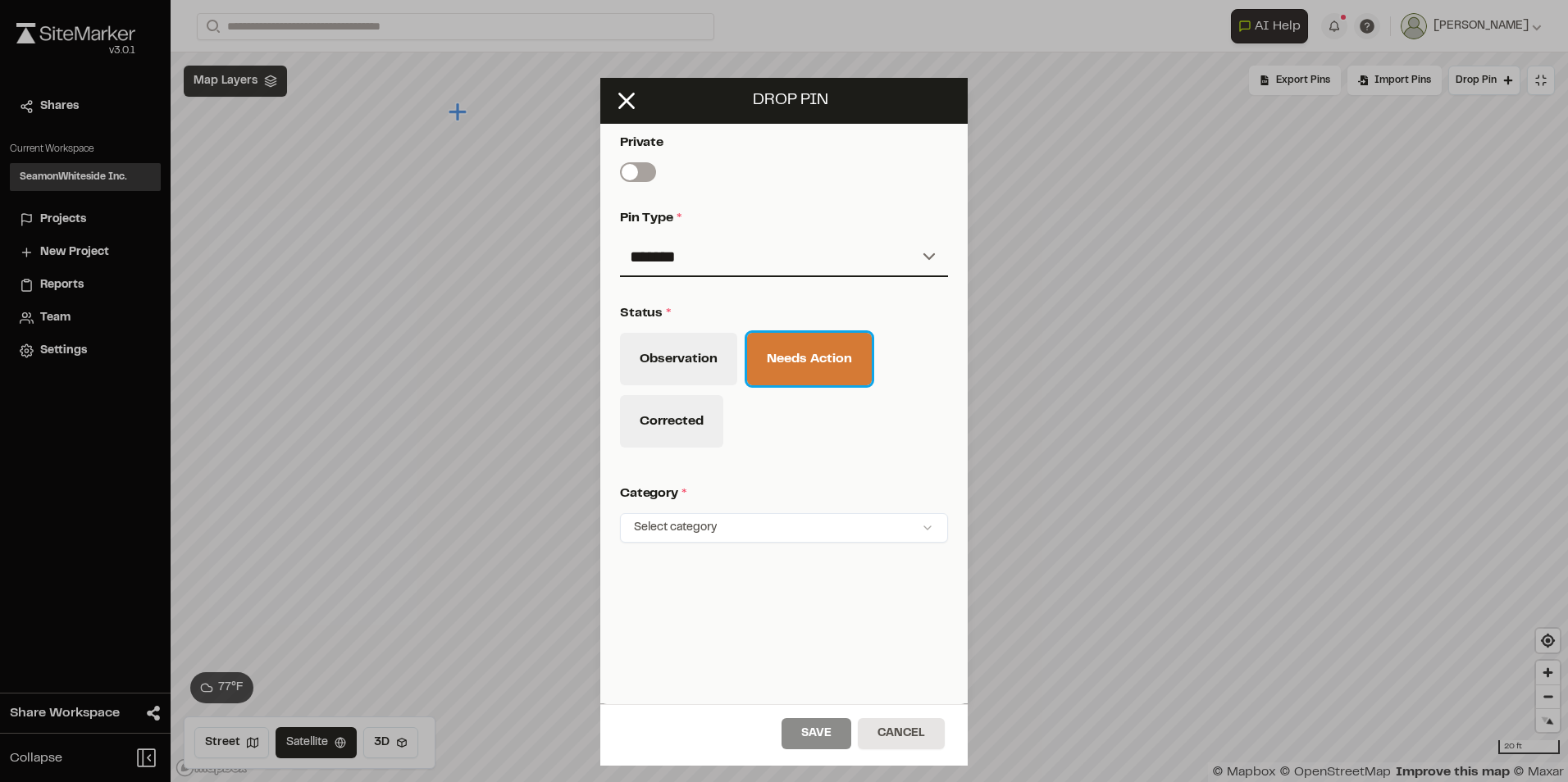
scroll to position [531, 0]
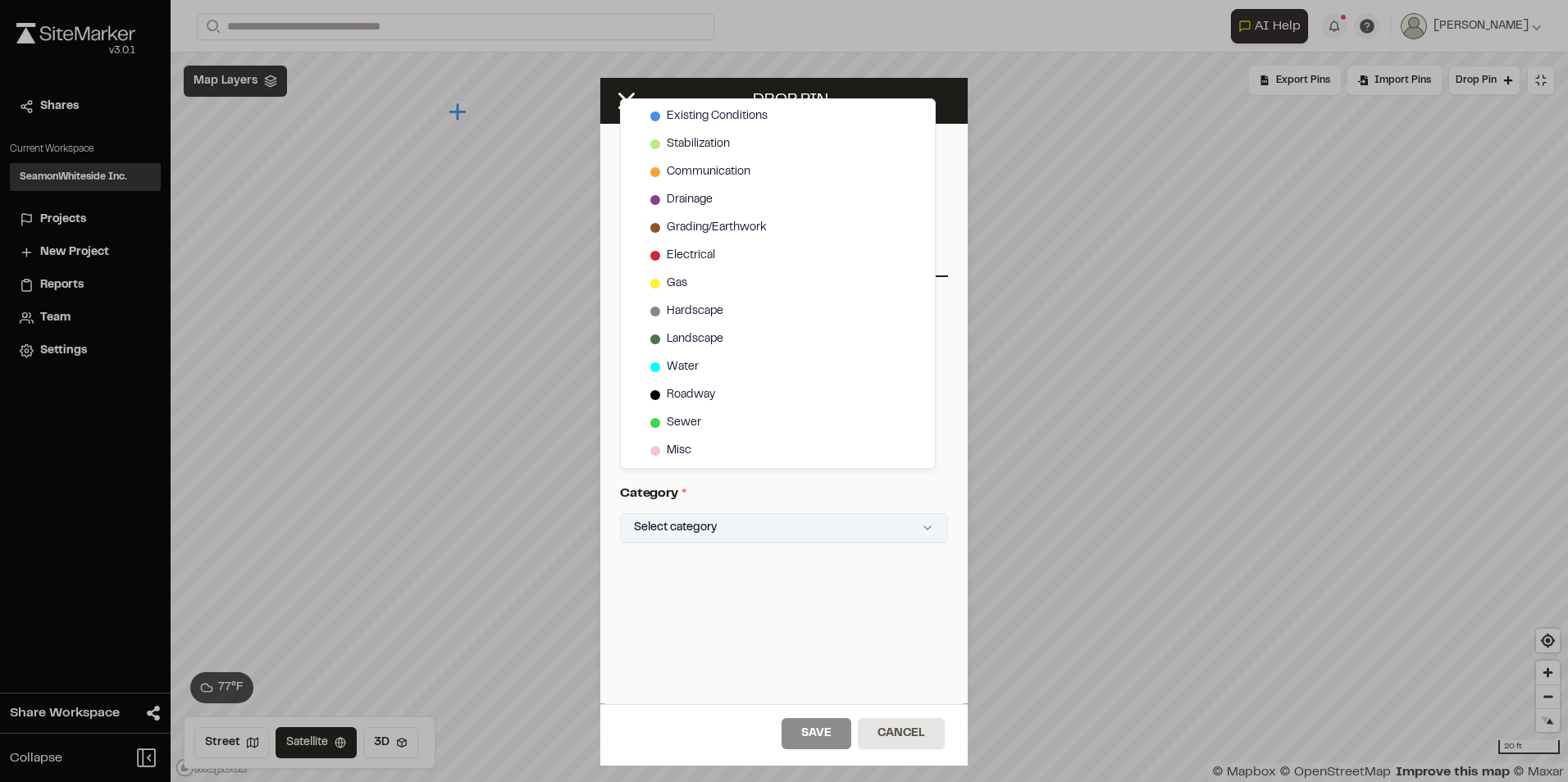
click at [921, 510] on html "Close sidebar v 3.0.1 Shares Current Workspace SeamonWhiteside Inc. SI Projects…" at bounding box center [784, 391] width 1568 height 782
click at [708, 116] on span "Existing Conditions" at bounding box center [718, 116] width 101 height 18
click at [826, 723] on html "Close sidebar v 3.0.1 Shares Current Workspace SeamonWhiteside Inc. SI Projects…" at bounding box center [784, 391] width 1568 height 782
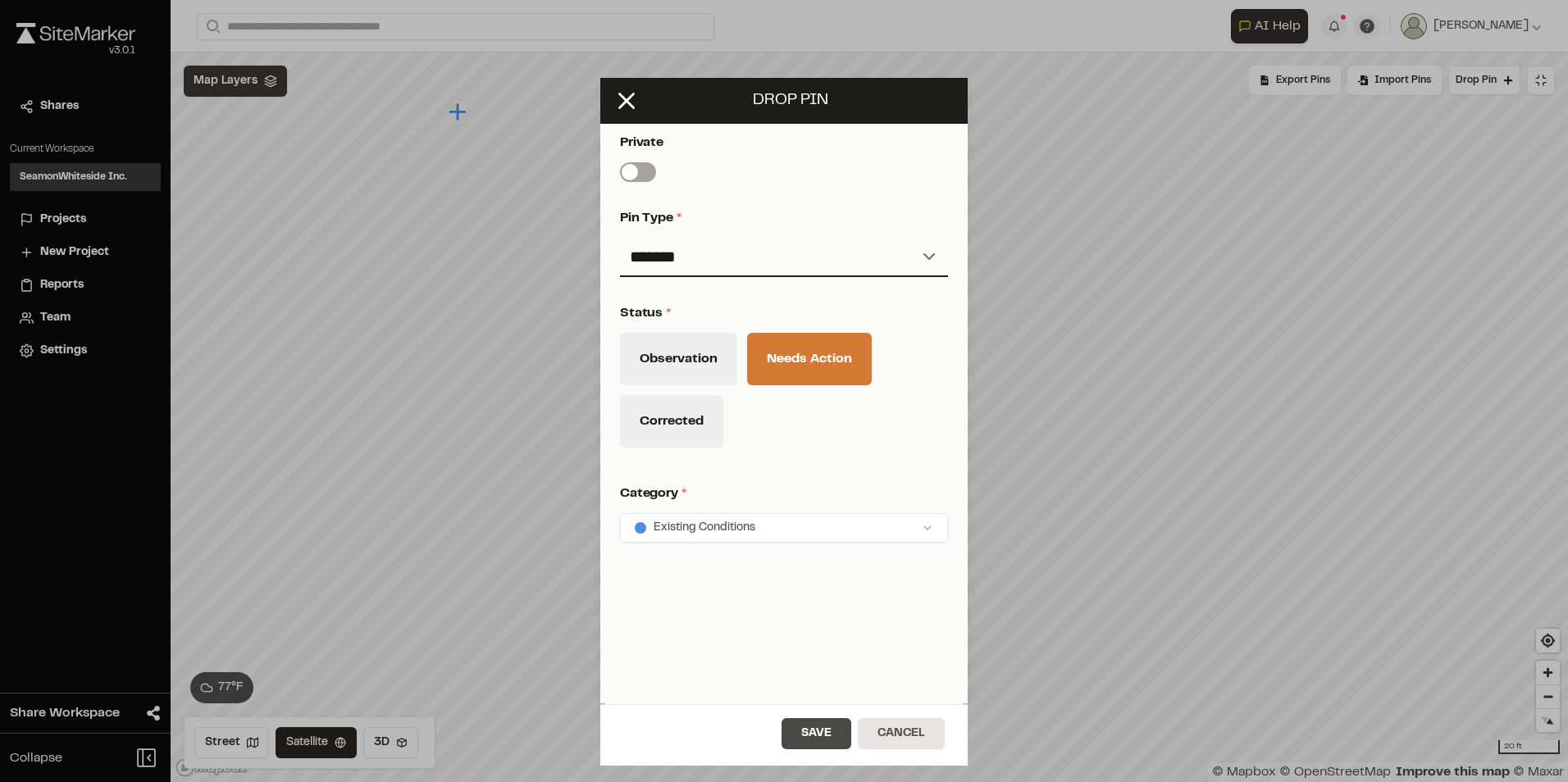
click at [820, 724] on button "Save" at bounding box center [816, 733] width 70 height 31
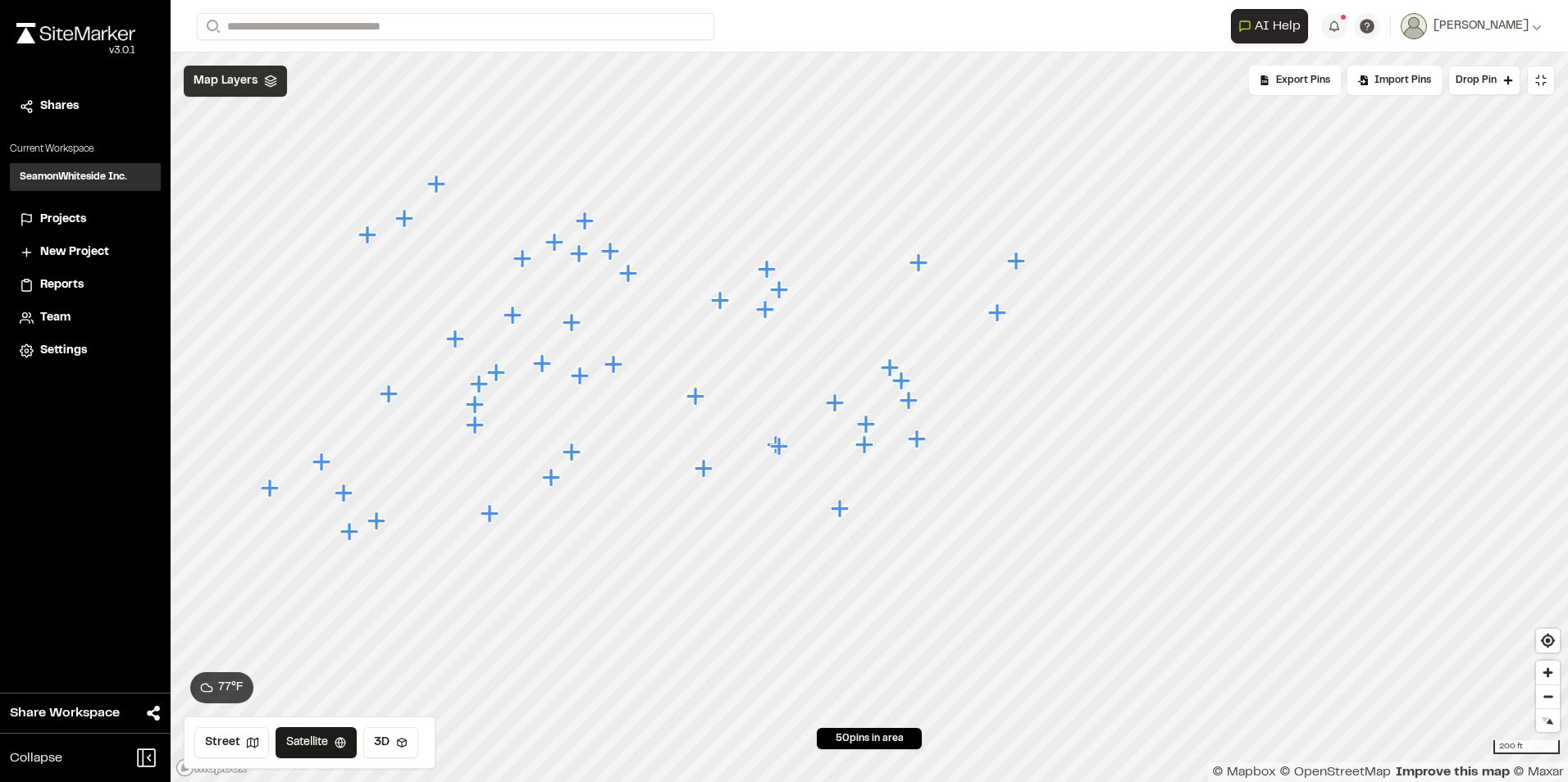
click at [269, 85] on icon at bounding box center [270, 81] width 13 height 13
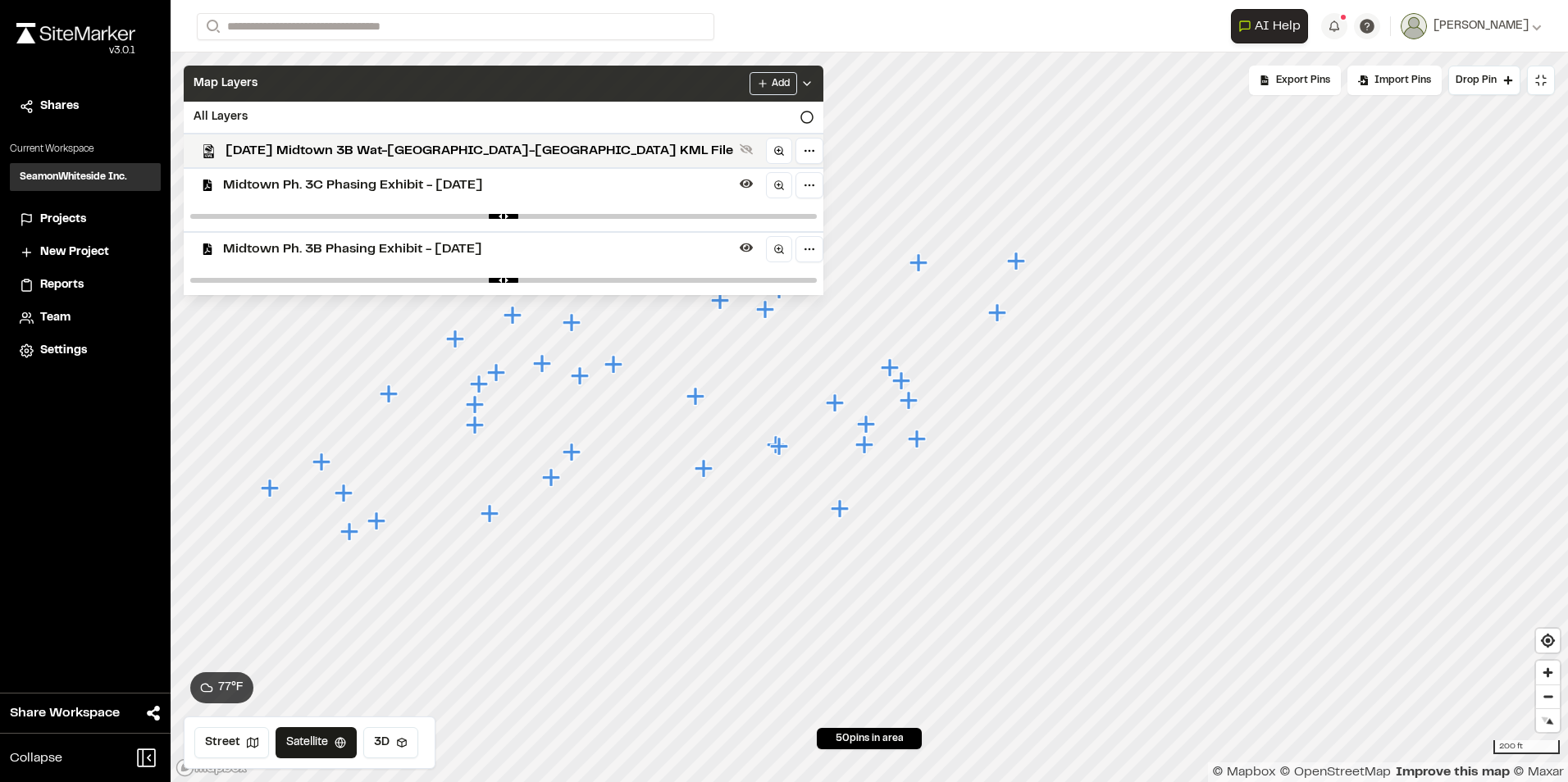
click at [316, 245] on span "Midtown Ph. 3B Phasing Exhibit - [DATE]" at bounding box center [477, 249] width 510 height 20
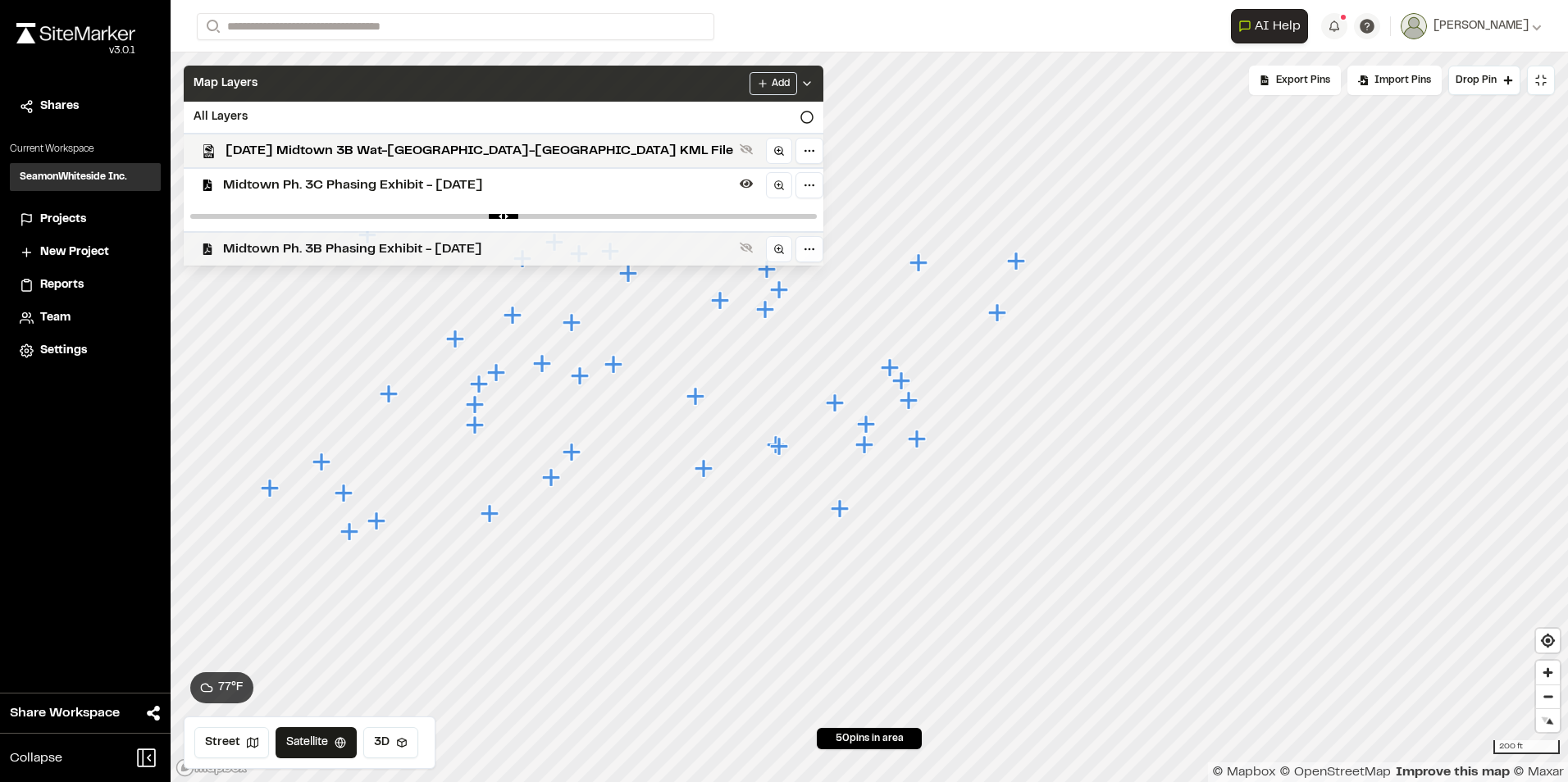
click at [329, 250] on span "Midtown Ph. 3B Phasing Exhibit - [DATE]" at bounding box center [477, 249] width 510 height 20
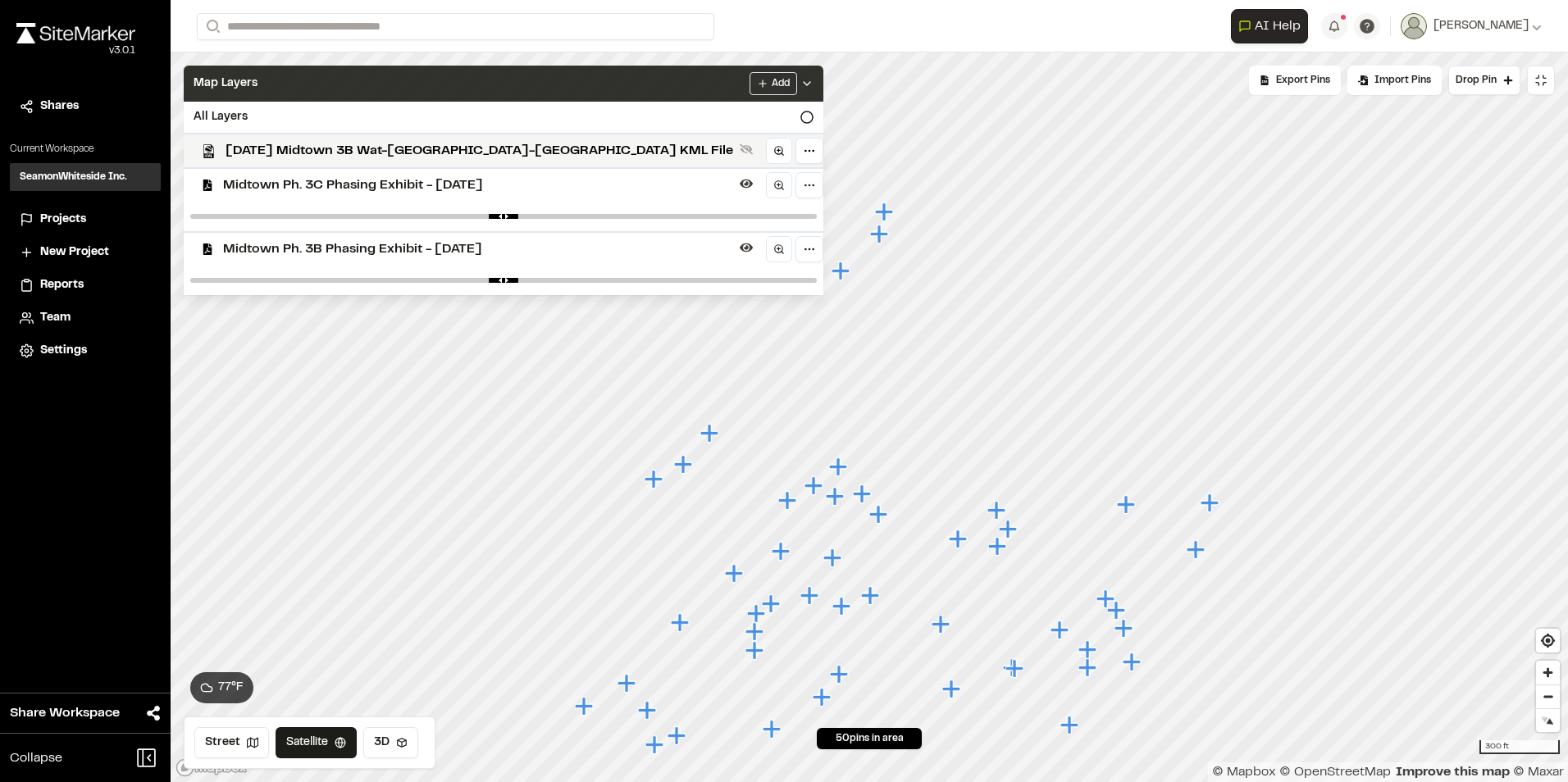
click at [889, 218] on icon "Map marker" at bounding box center [885, 212] width 22 height 22
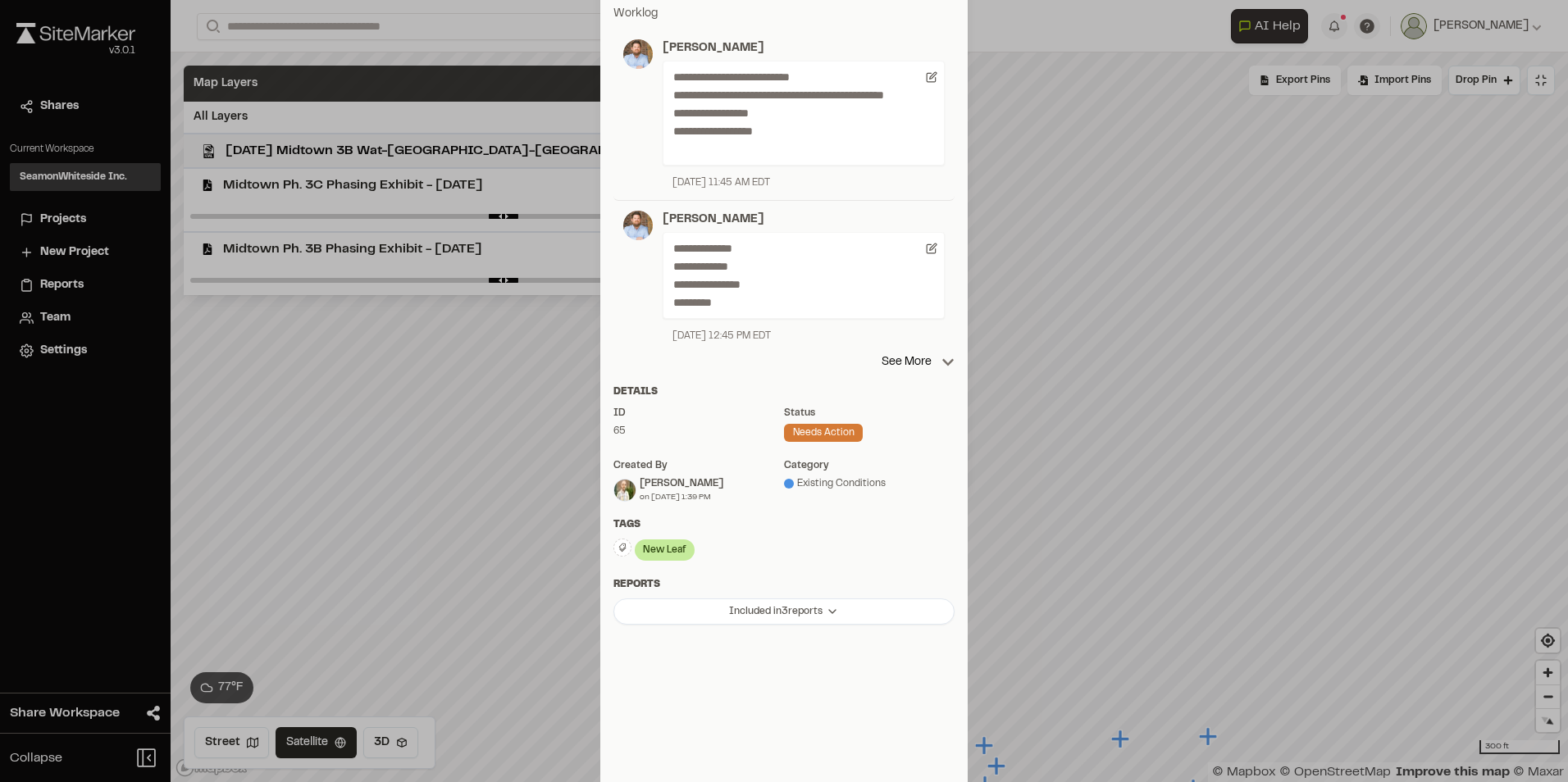
scroll to position [0, 0]
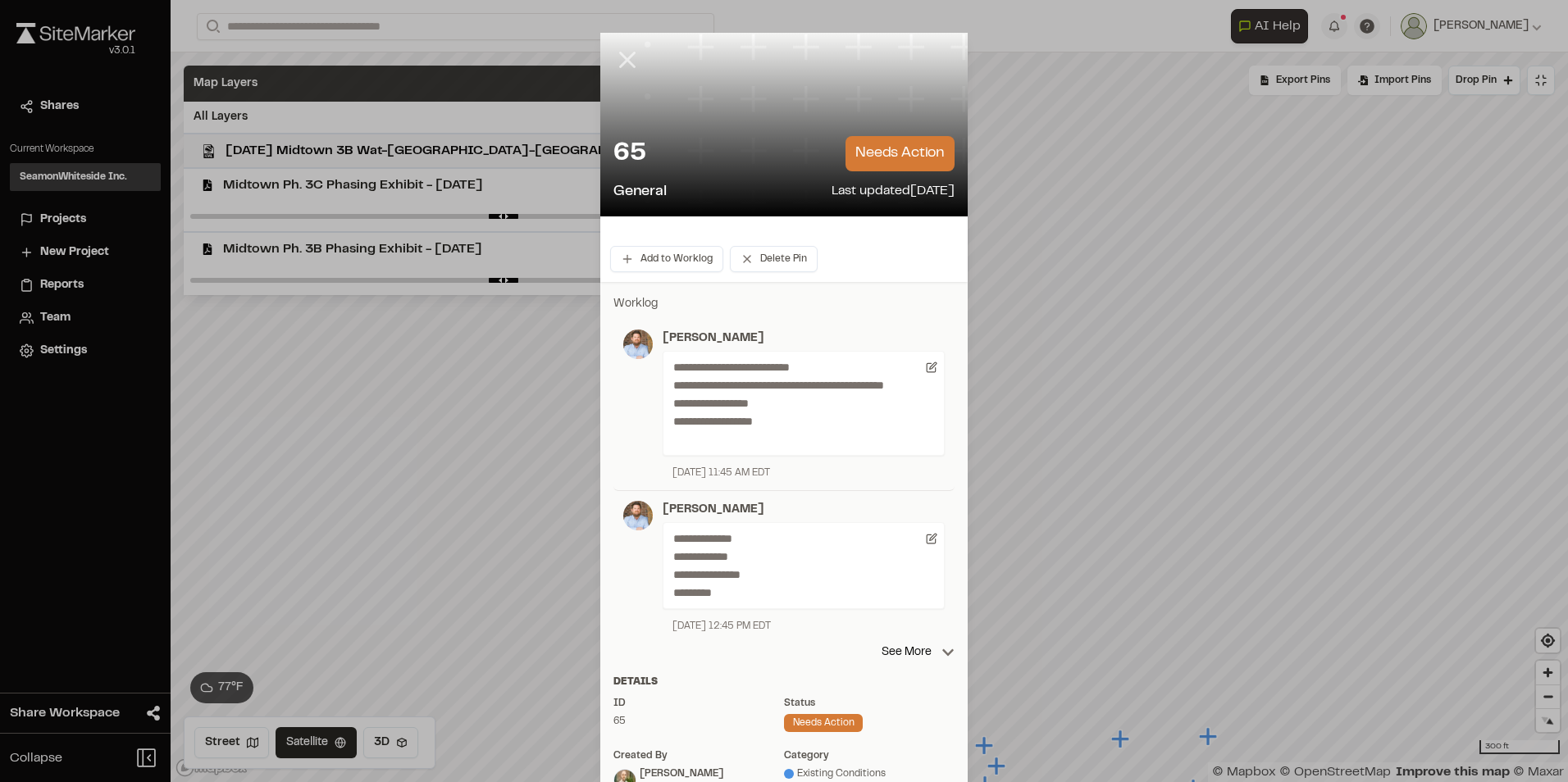
click at [623, 60] on icon at bounding box center [628, 60] width 28 height 28
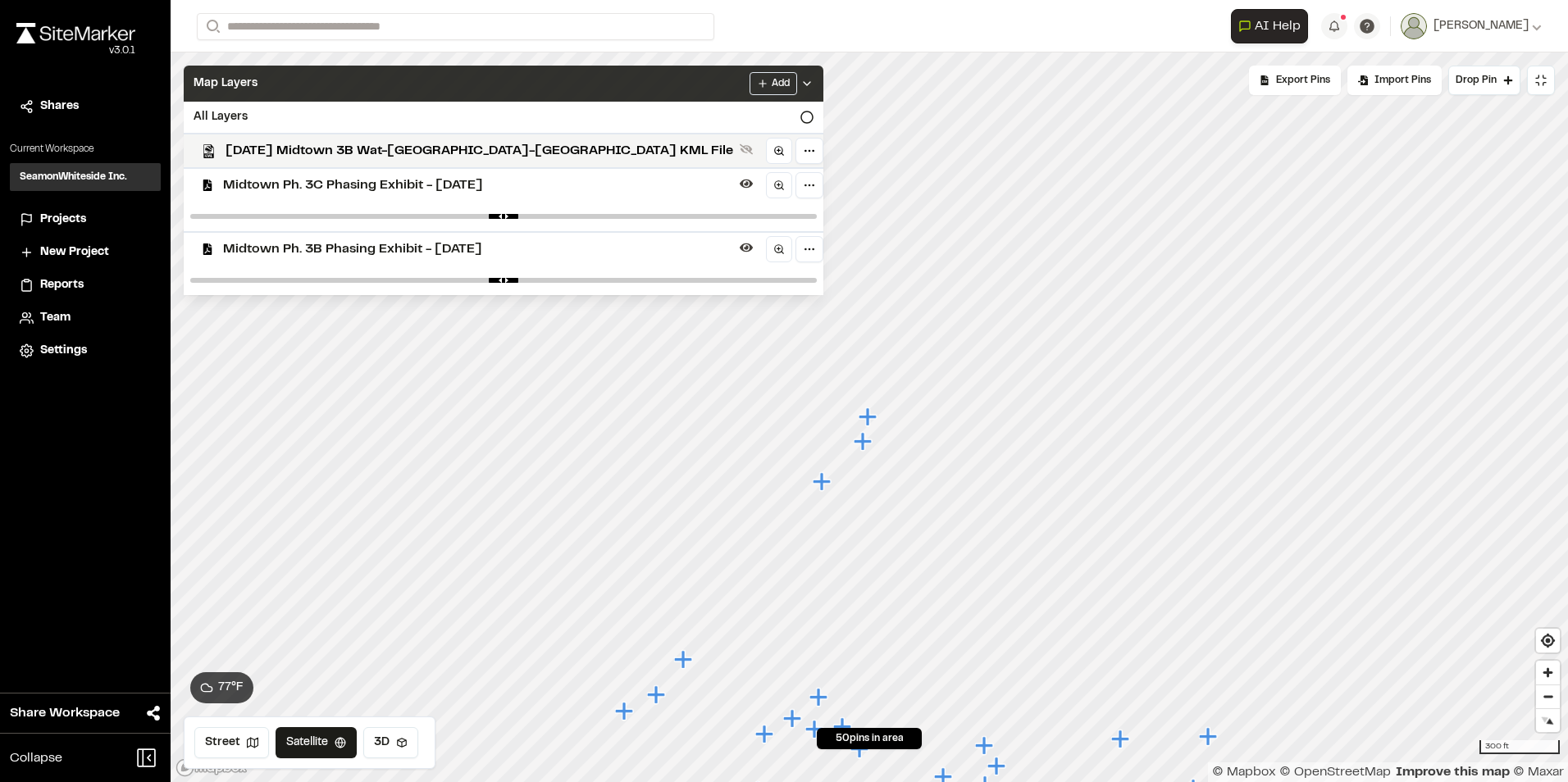
click at [864, 444] on icon "Map marker" at bounding box center [863, 441] width 18 height 18
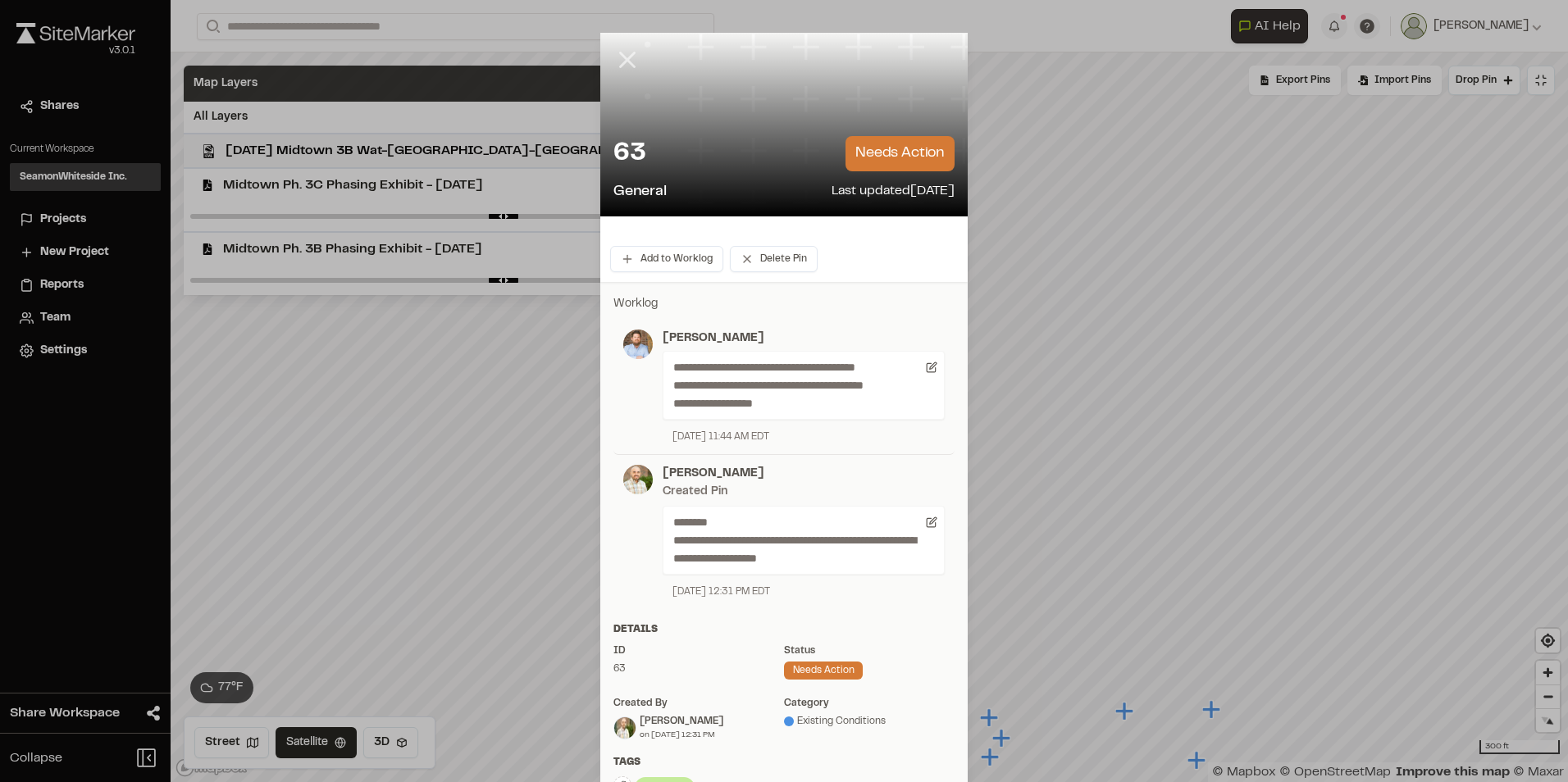
click at [621, 55] on line at bounding box center [628, 60] width 14 height 14
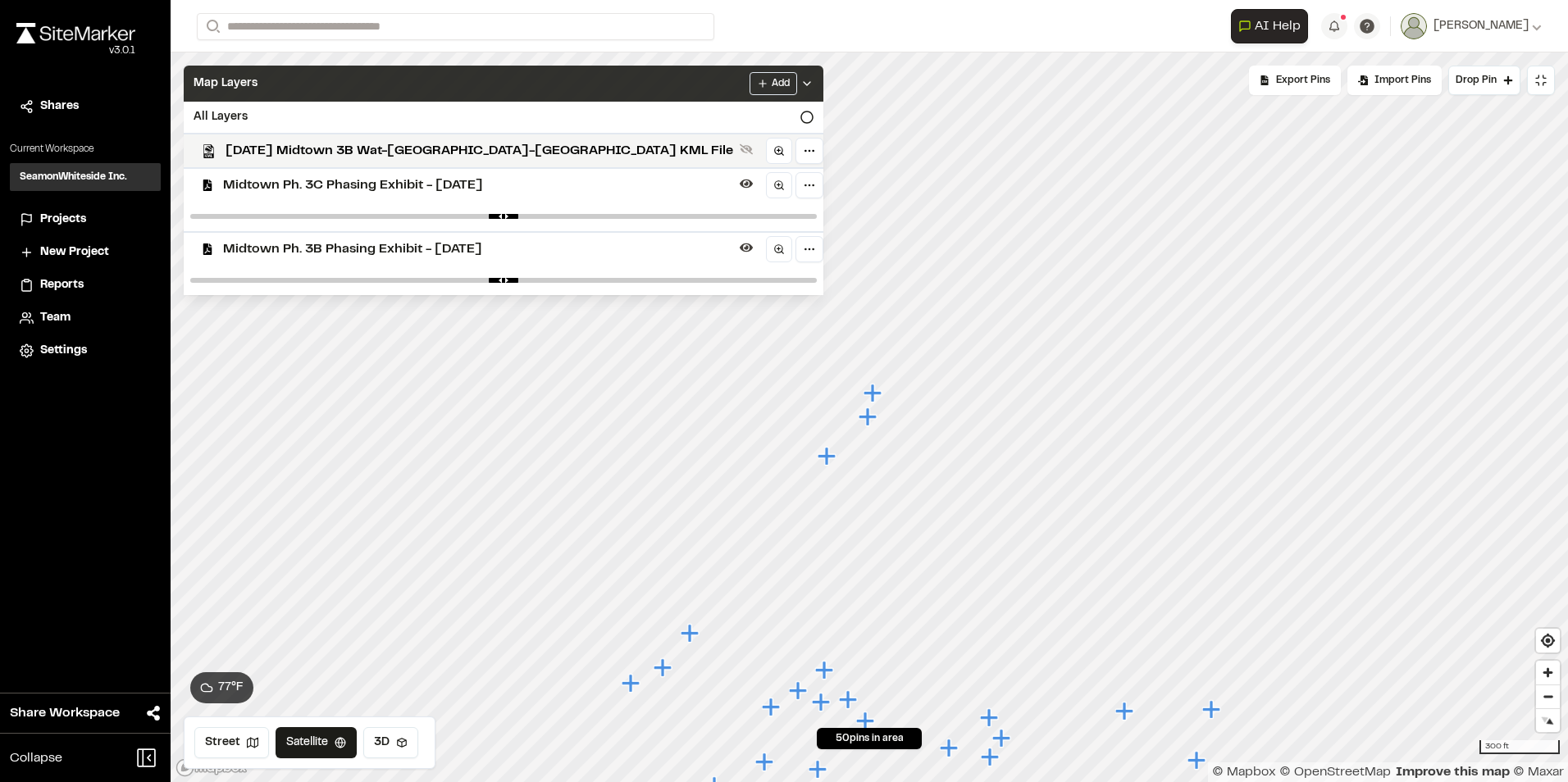
click at [831, 459] on icon "Map marker" at bounding box center [828, 456] width 22 height 22
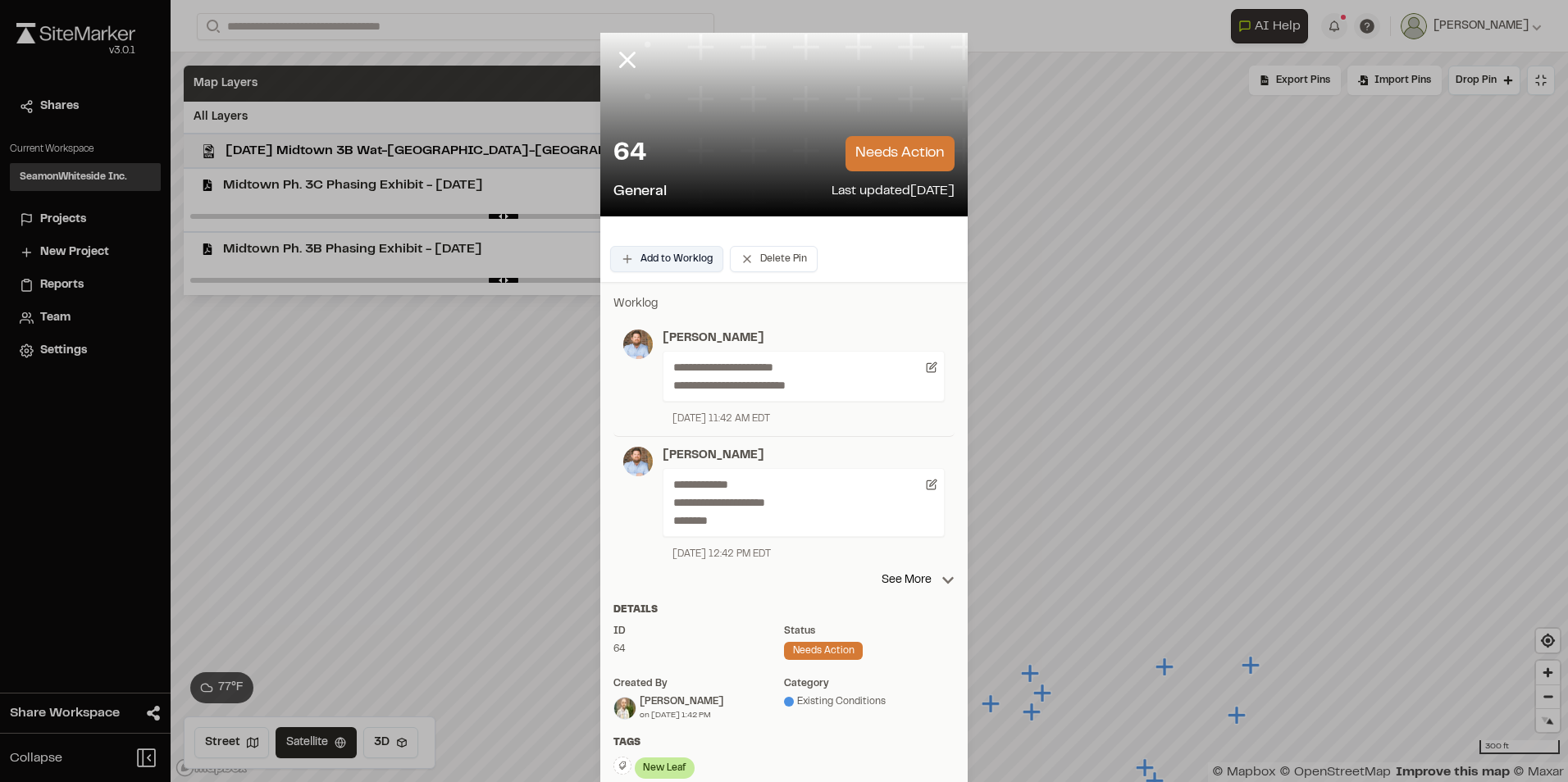
click at [675, 246] on button "Add to Worklog" at bounding box center [666, 259] width 113 height 26
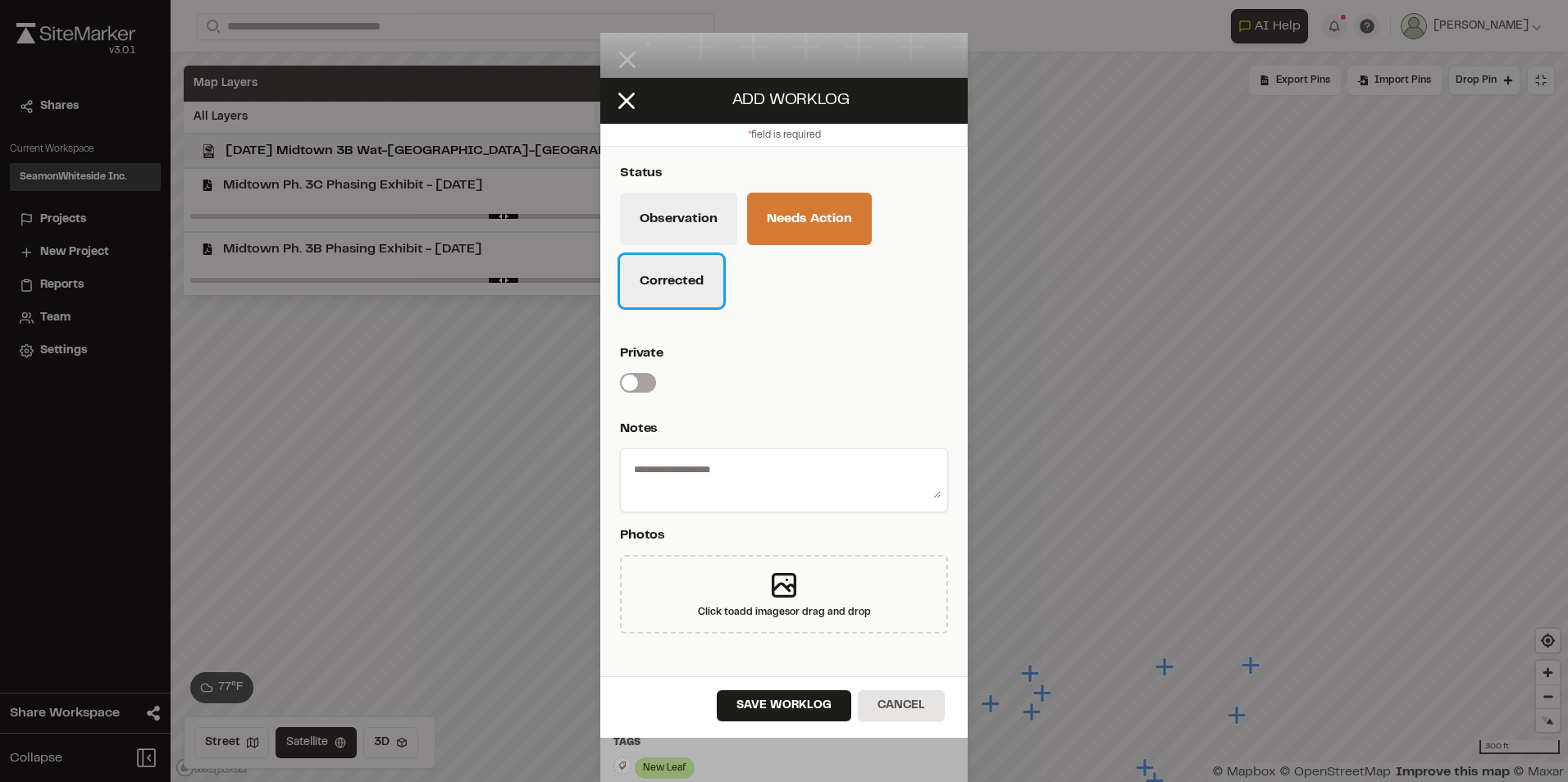
click at [673, 280] on button "Corrected" at bounding box center [672, 282] width 103 height 52
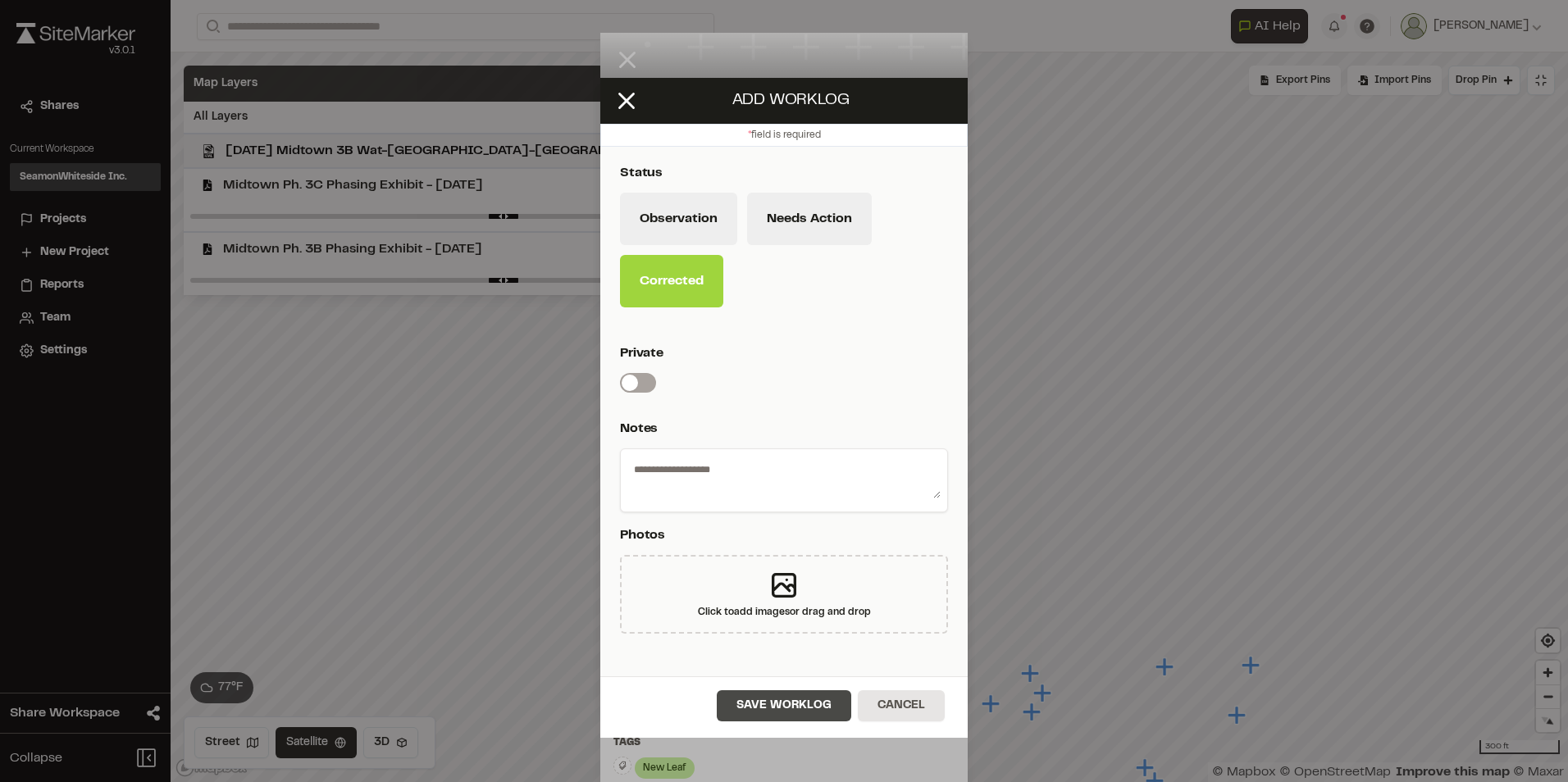
click at [784, 700] on button "Save Worklog" at bounding box center [784, 705] width 135 height 31
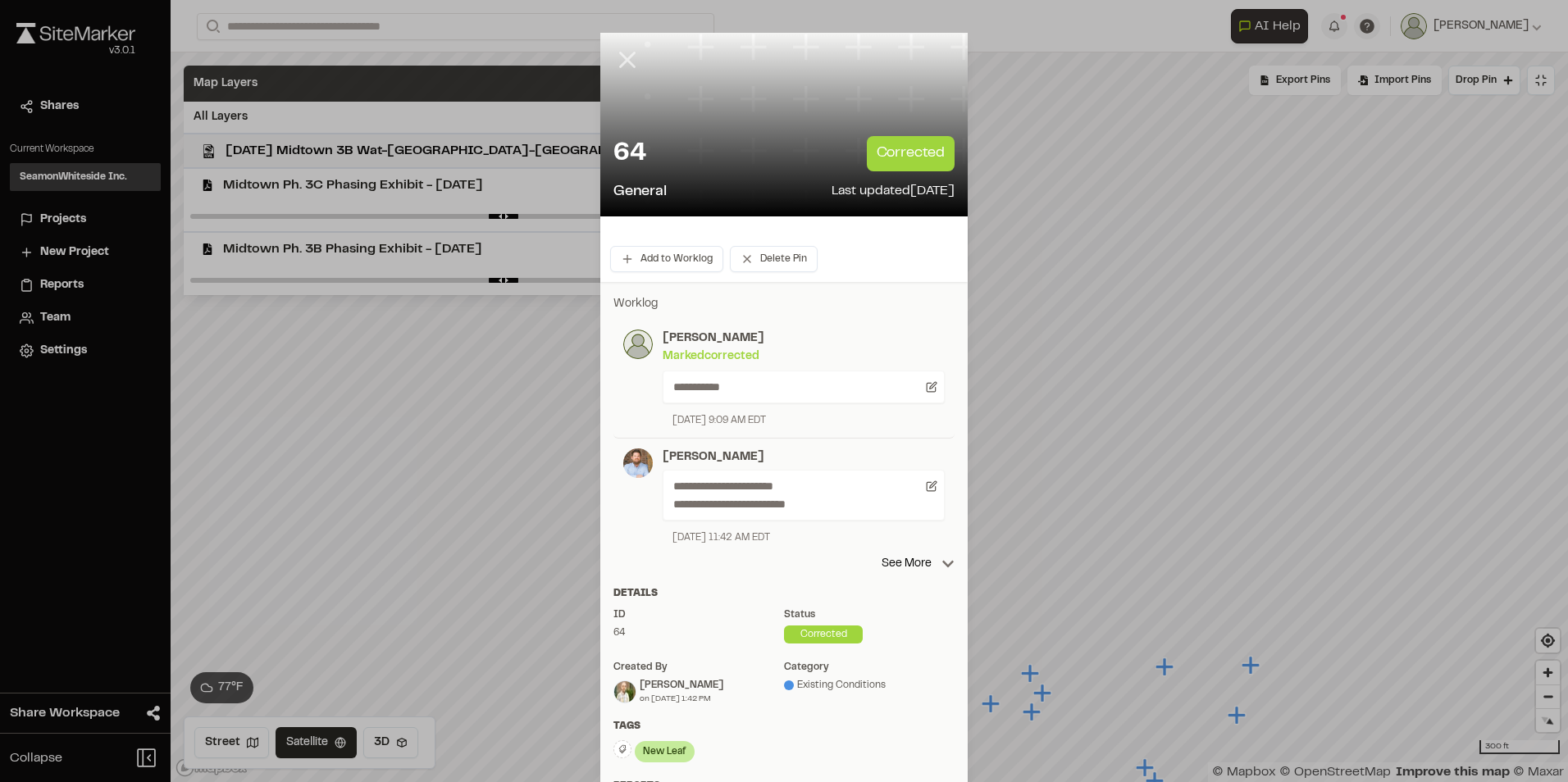
click at [619, 51] on icon at bounding box center [628, 60] width 28 height 28
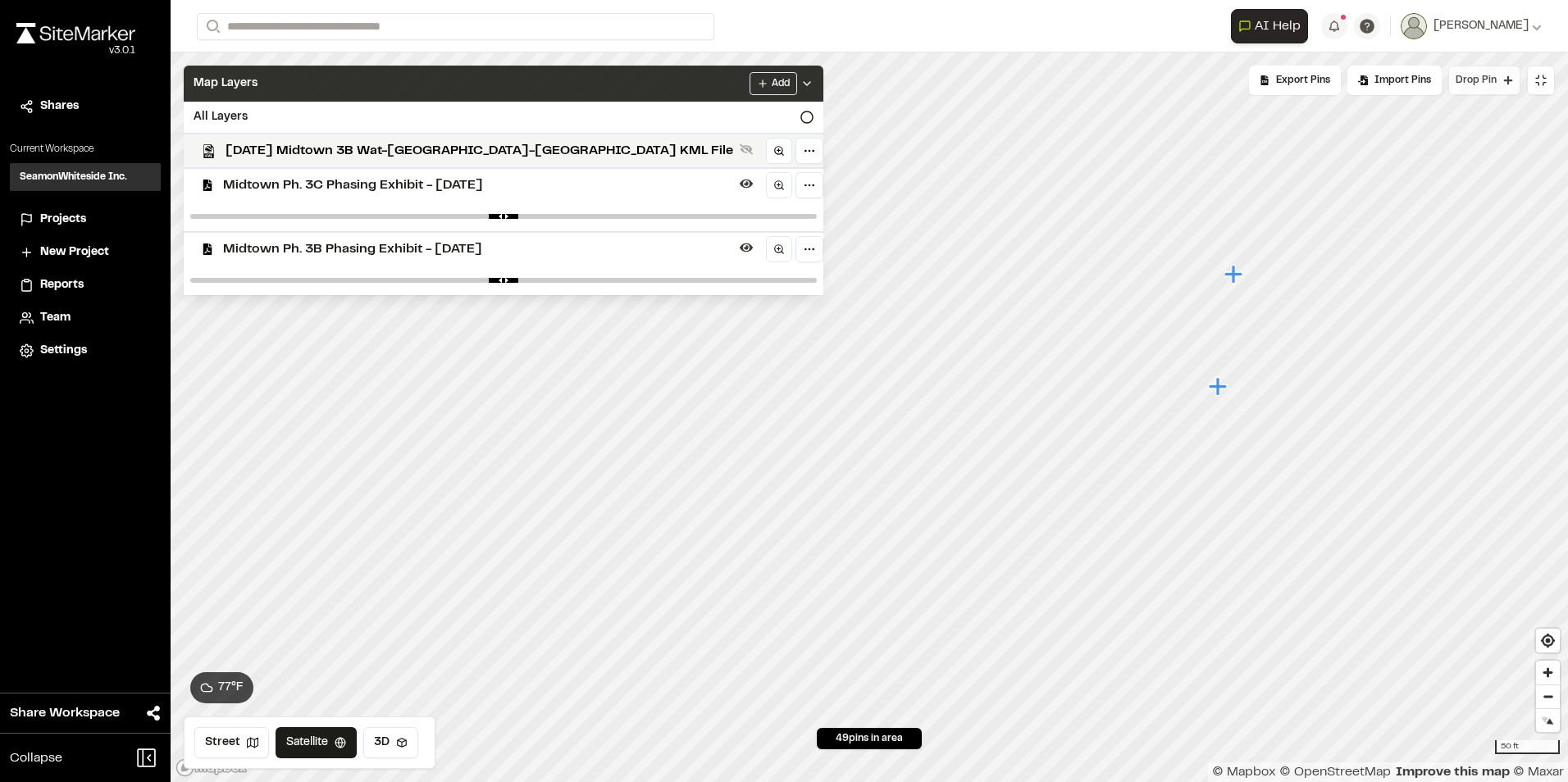
click at [1474, 87] on span "Drop Pin" at bounding box center [1476, 80] width 41 height 15
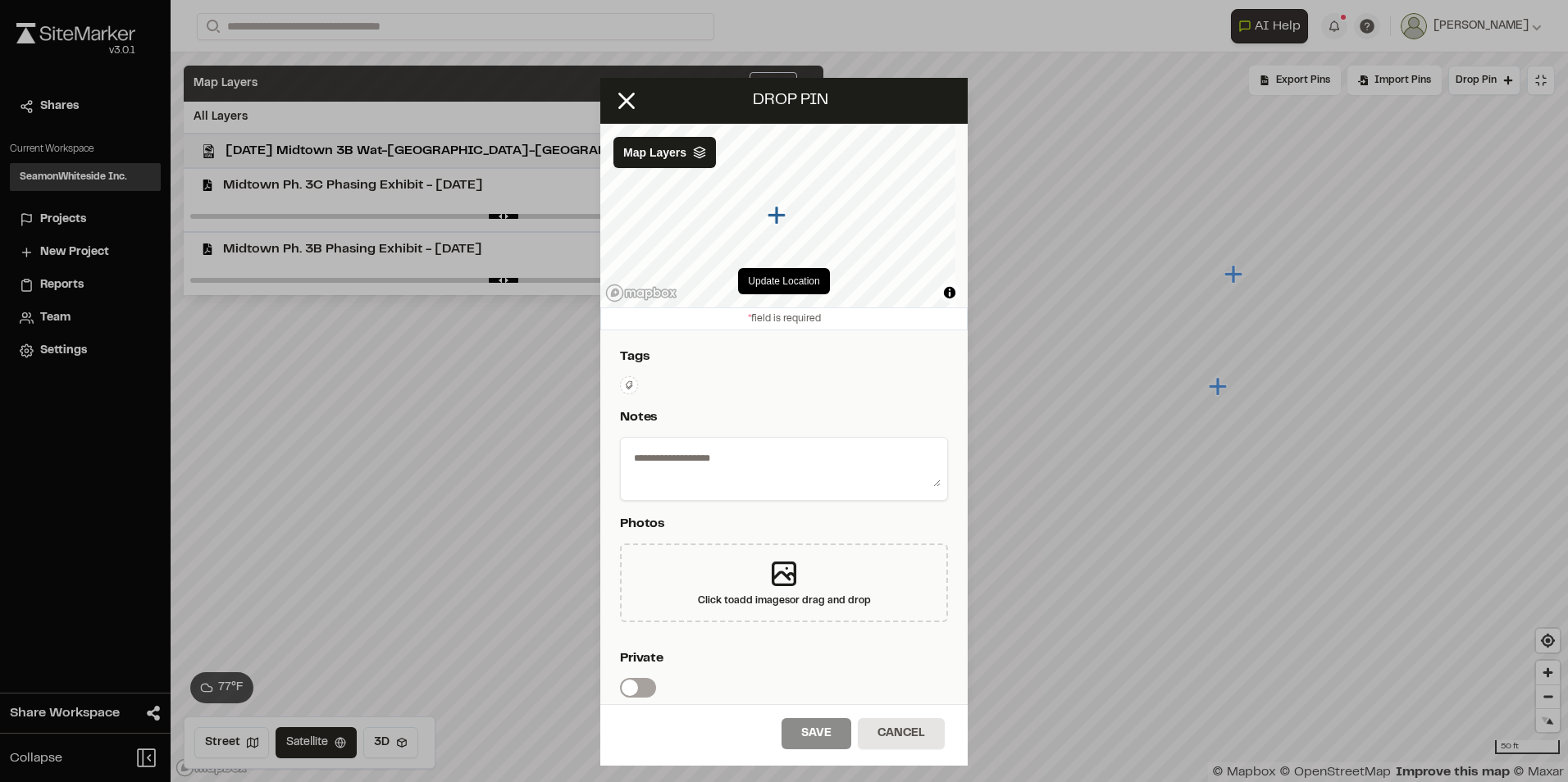
click at [675, 454] on textarea at bounding box center [784, 466] width 313 height 43
type textarea "*"
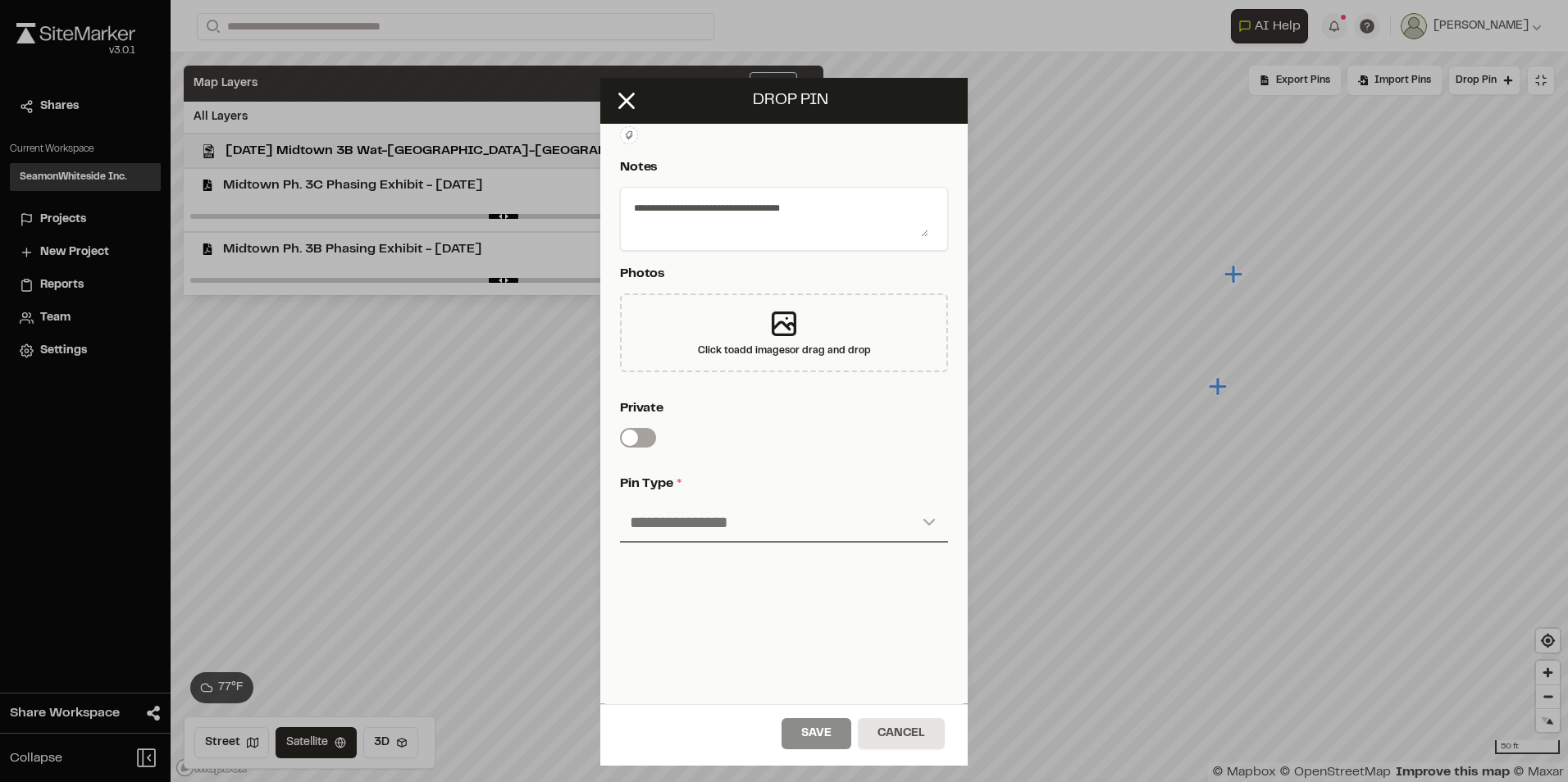
type textarea "**********"
click at [918, 510] on select "**********" at bounding box center [784, 523] width 328 height 39
select select "*"
click at [620, 503] on select "**********" at bounding box center [784, 523] width 328 height 39
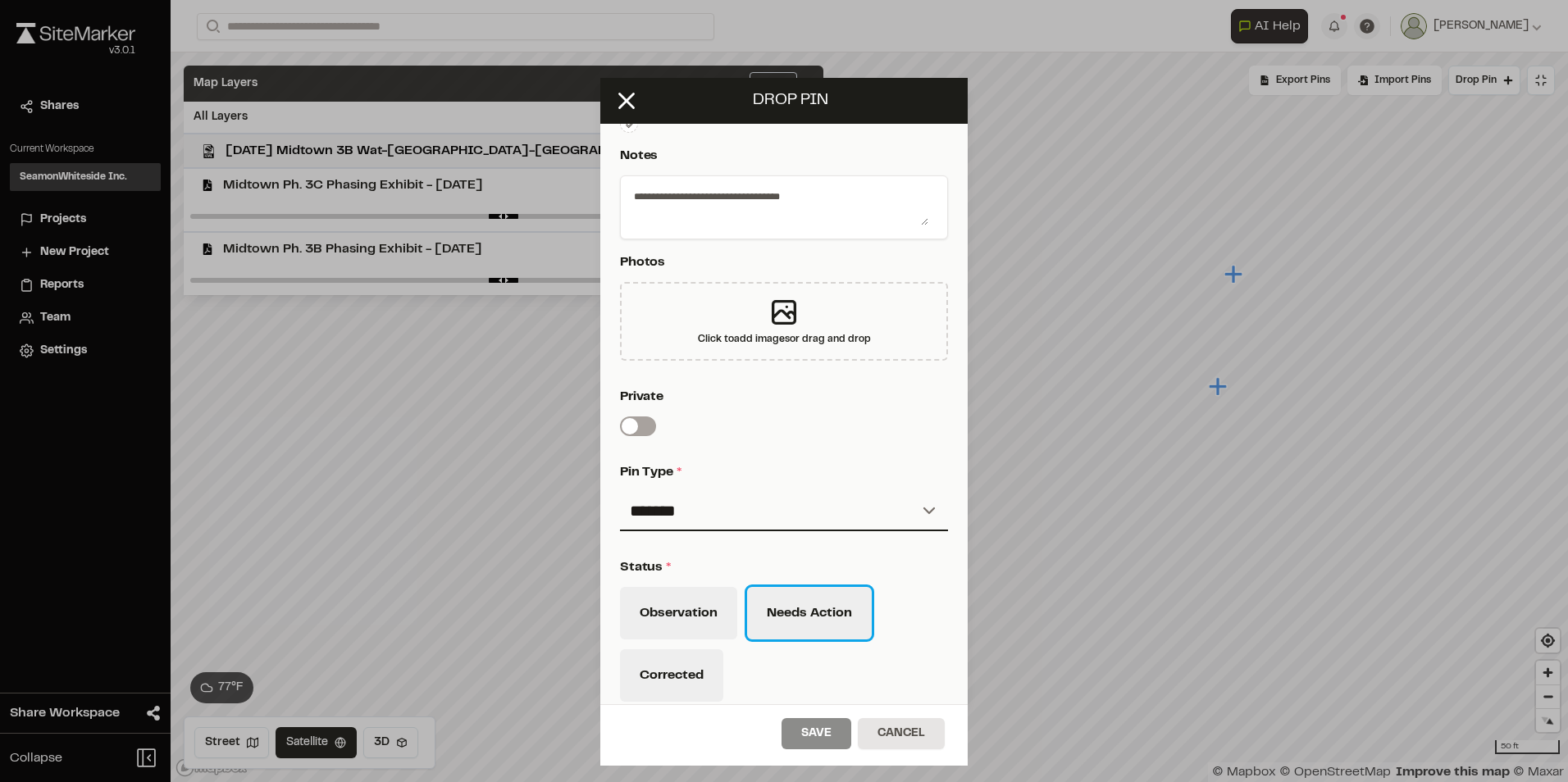
click at [823, 608] on button "Needs Action" at bounding box center [809, 614] width 124 height 52
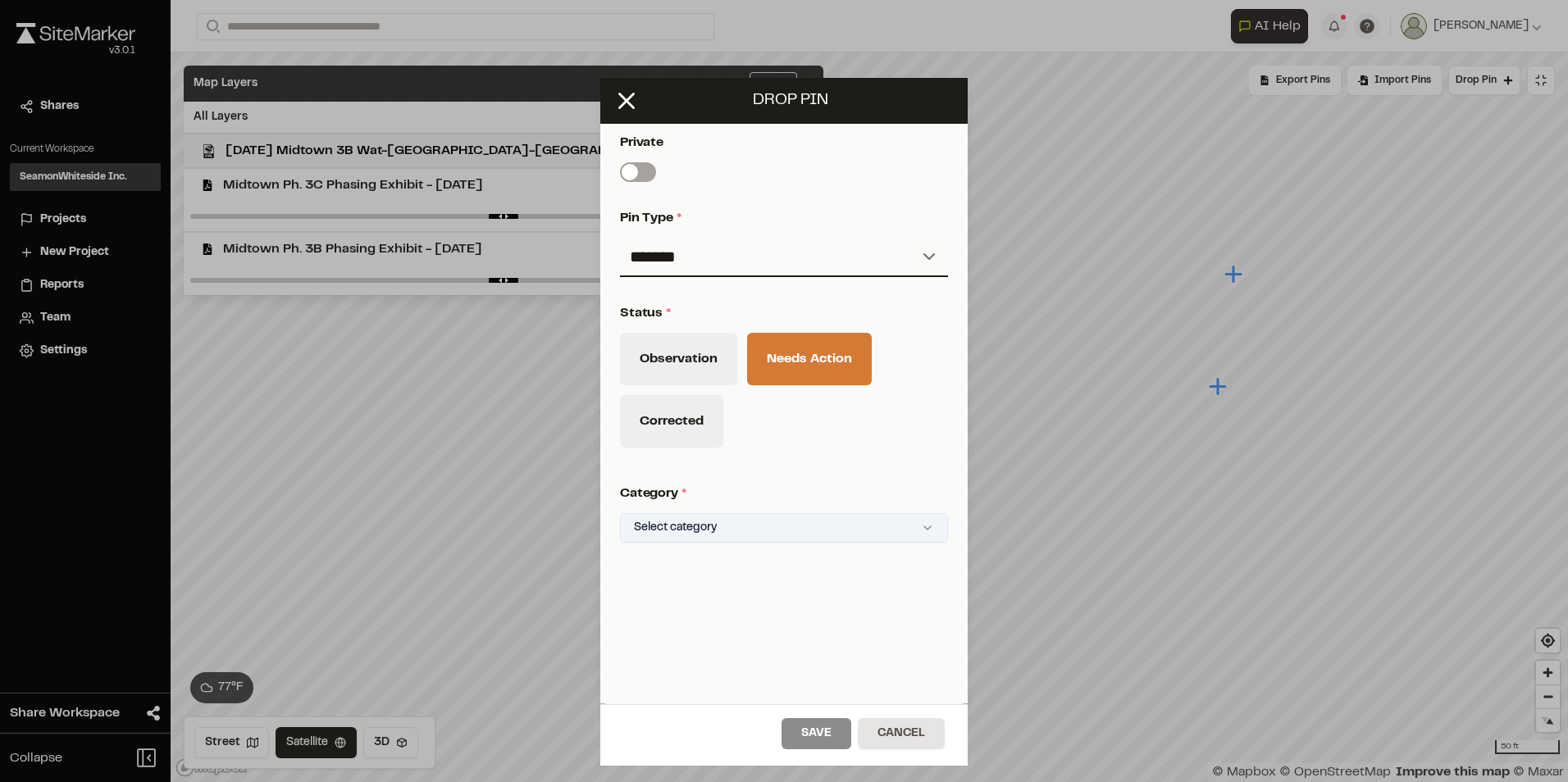
click at [921, 512] on html "Close sidebar v 3.0.1 Shares Current Workspace SeamonWhiteside Inc. SI Projects…" at bounding box center [784, 391] width 1568 height 782
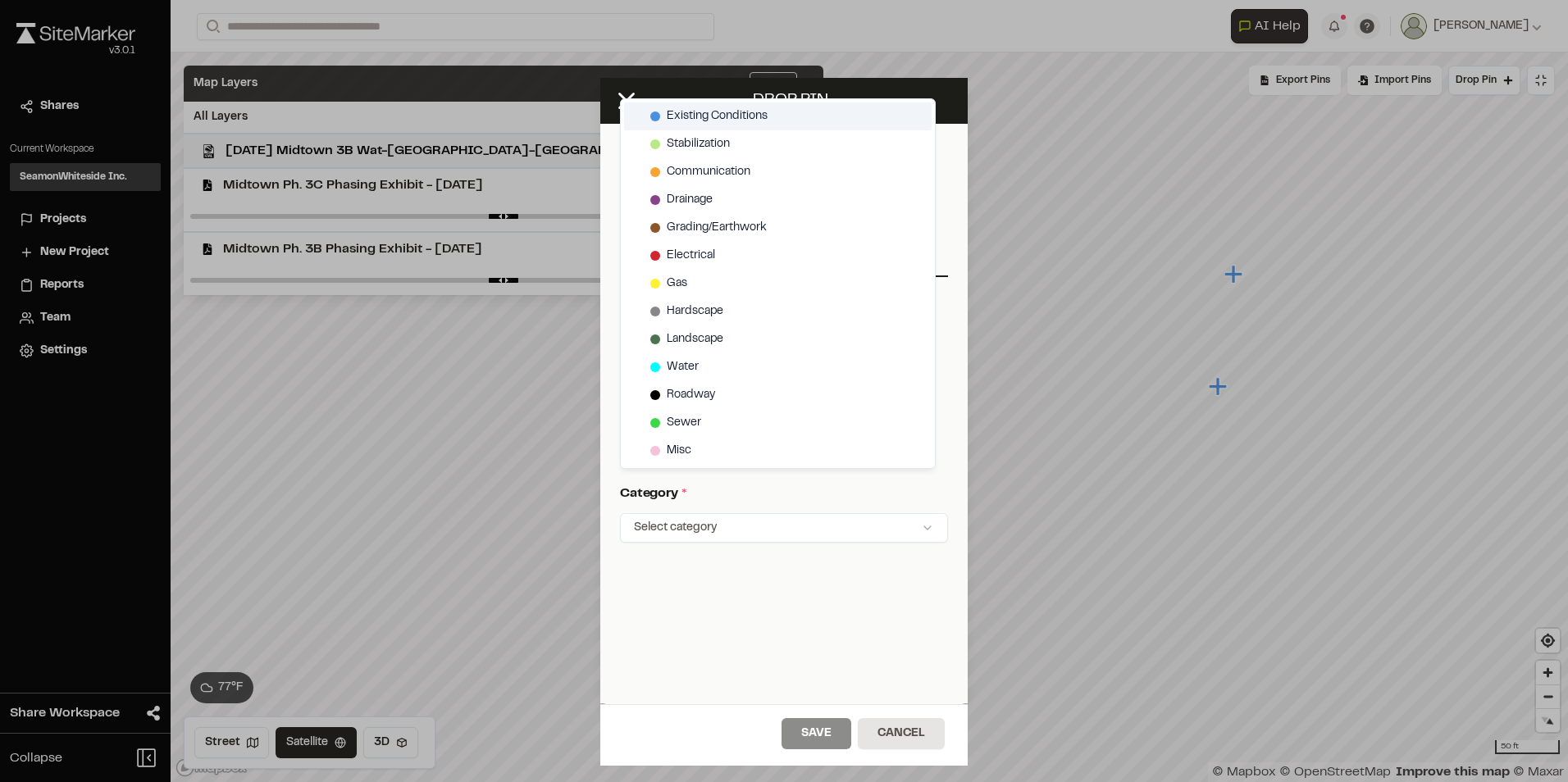
click at [700, 112] on span "Existing Conditions" at bounding box center [718, 116] width 101 height 18
click at [827, 732] on html "Close sidebar v 3.0.1 Shares Current Workspace SeamonWhiteside Inc. SI Projects…" at bounding box center [784, 391] width 1568 height 782
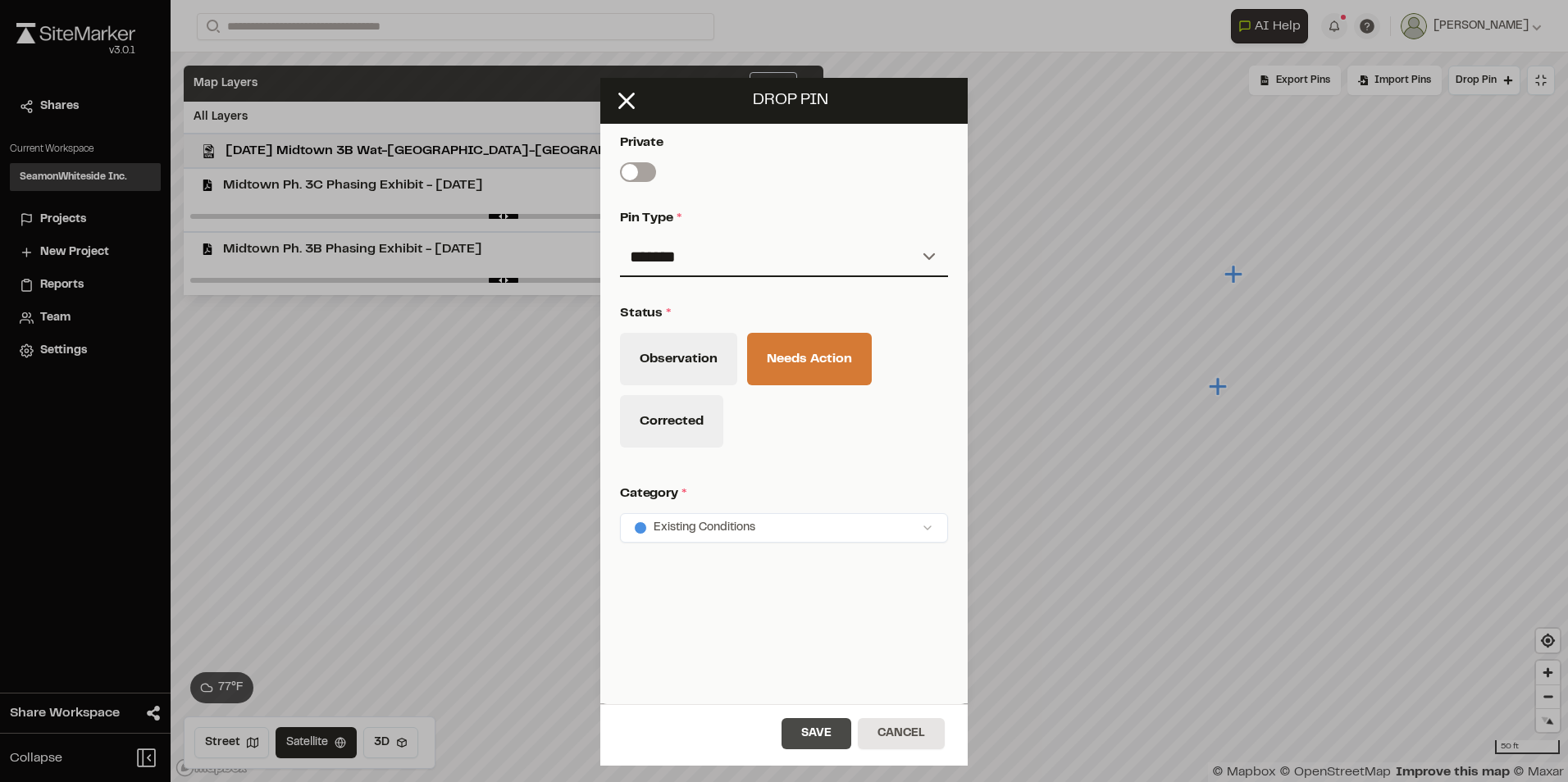
click at [808, 738] on button "Save" at bounding box center [816, 733] width 70 height 31
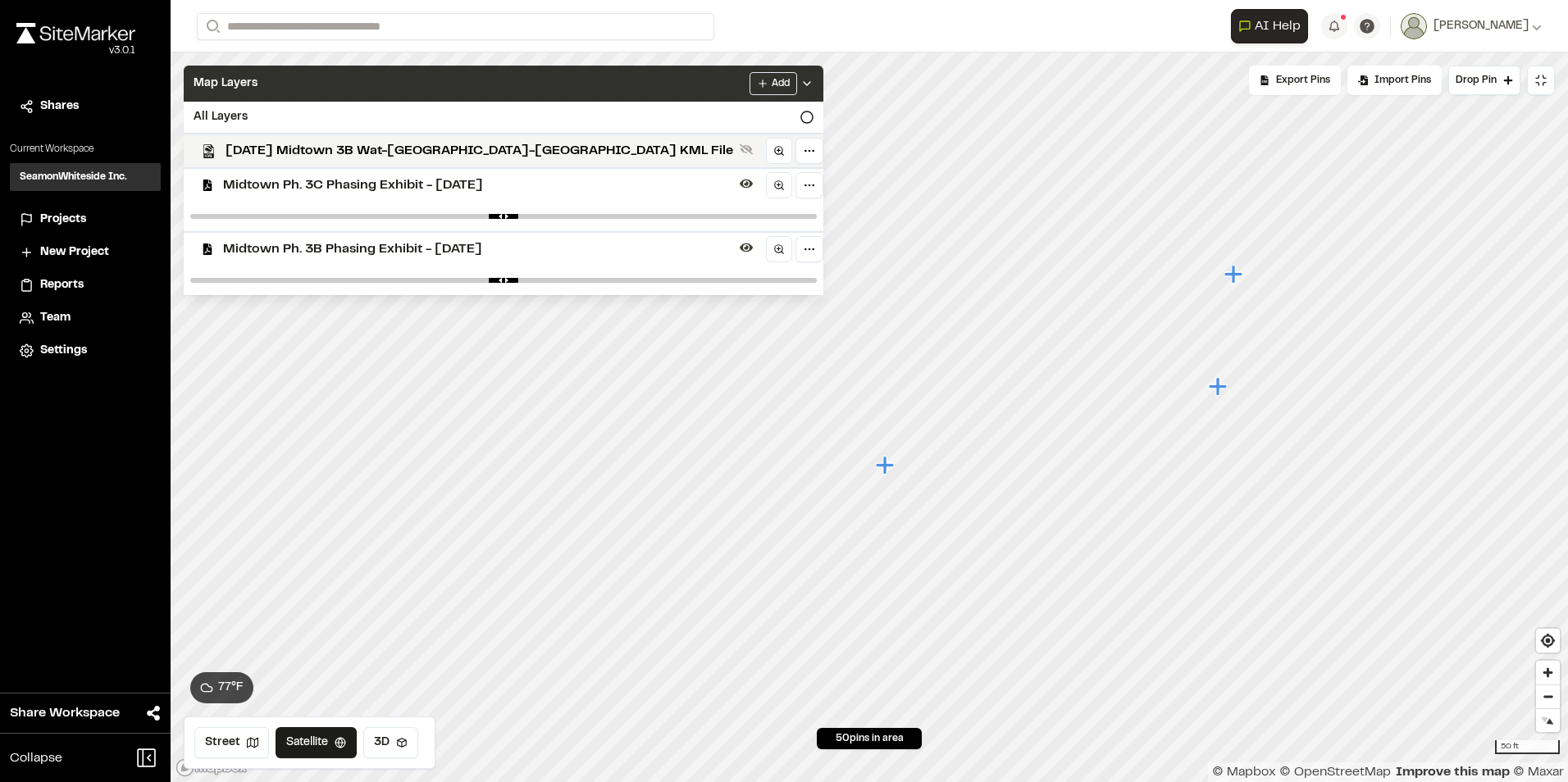
click at [881, 471] on icon "Map marker" at bounding box center [886, 466] width 22 height 22
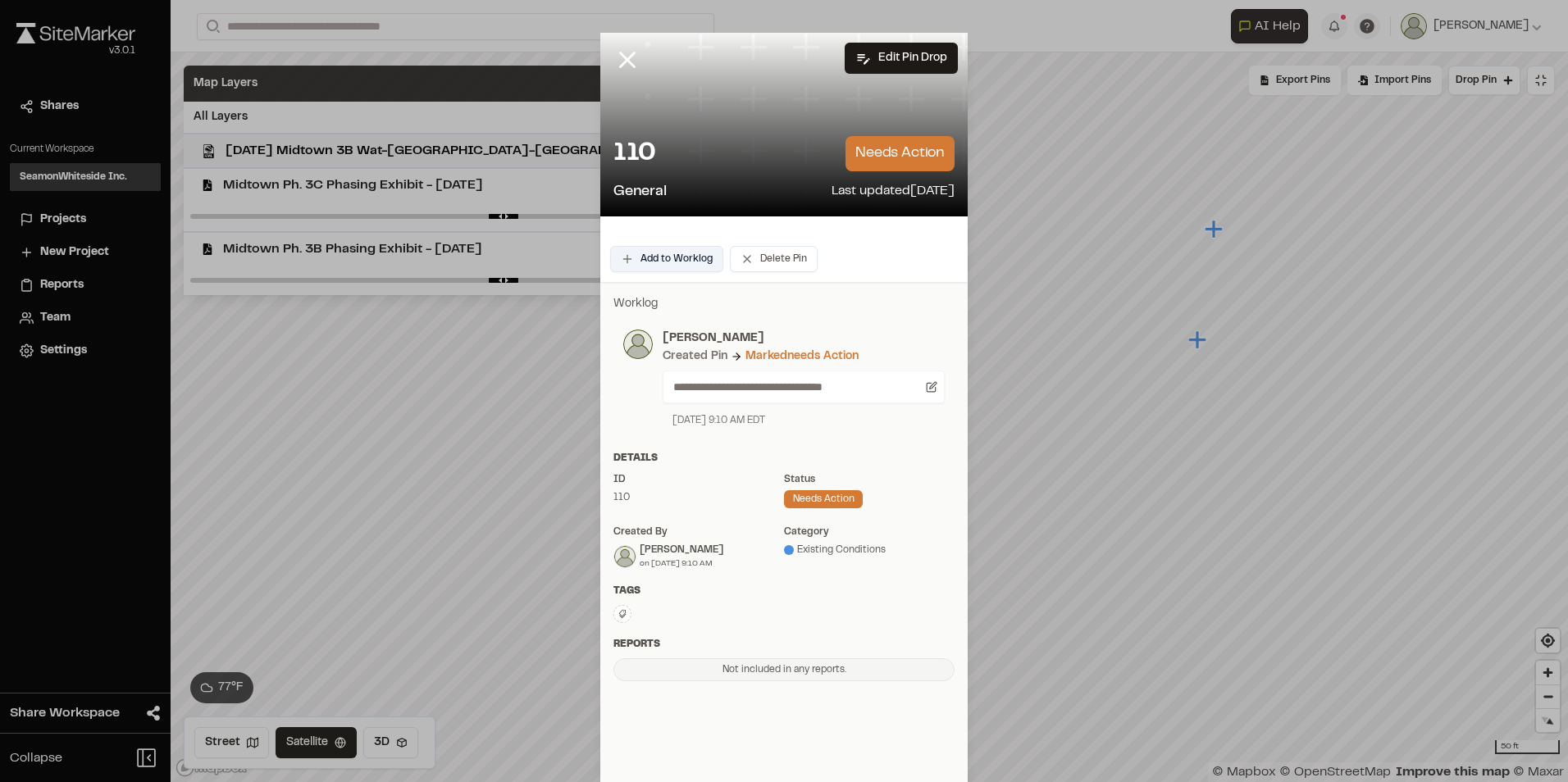
click at [667, 256] on button "Add to Worklog" at bounding box center [666, 259] width 113 height 26
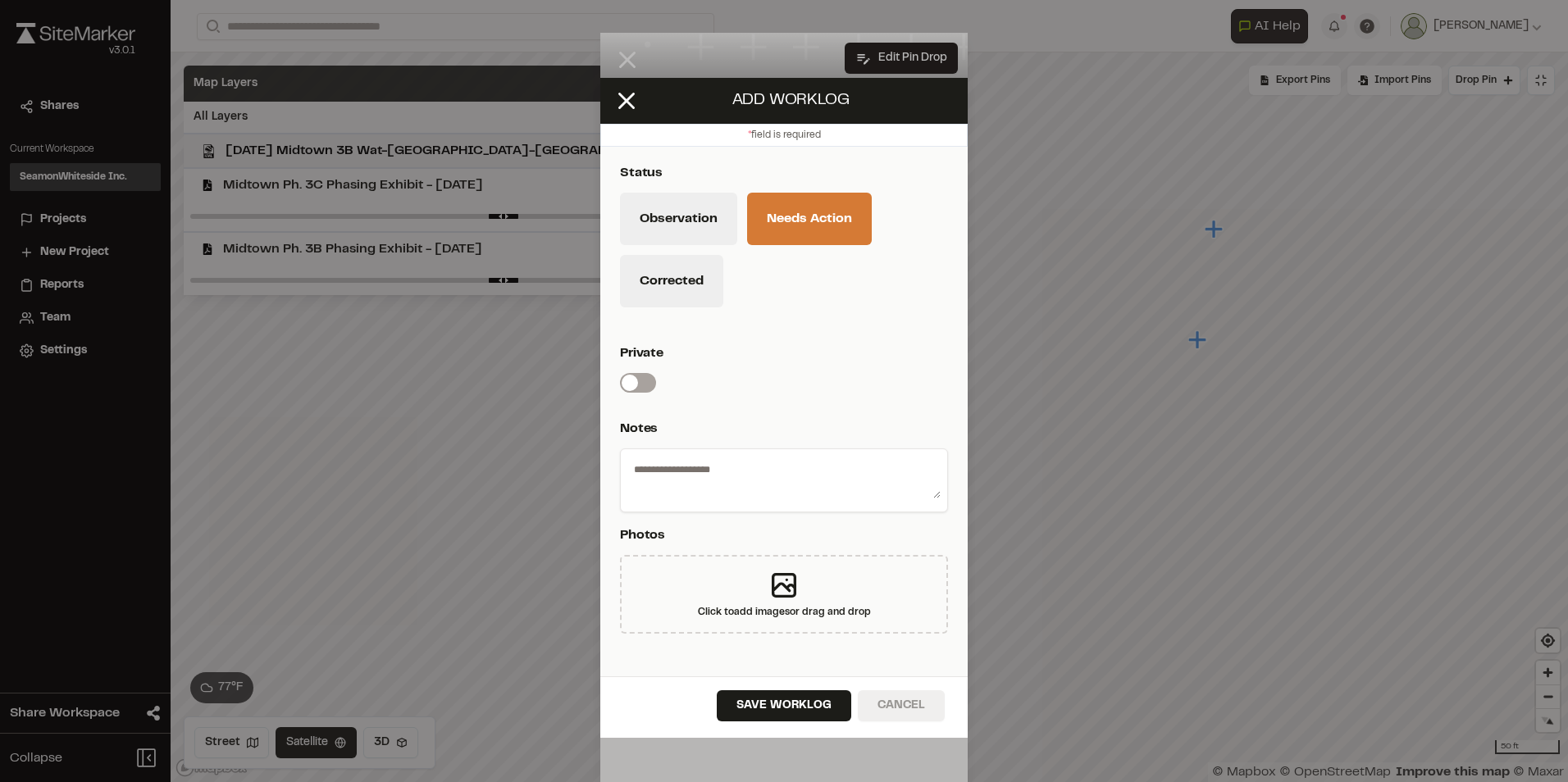
click at [909, 702] on button "Cancel" at bounding box center [901, 705] width 87 height 31
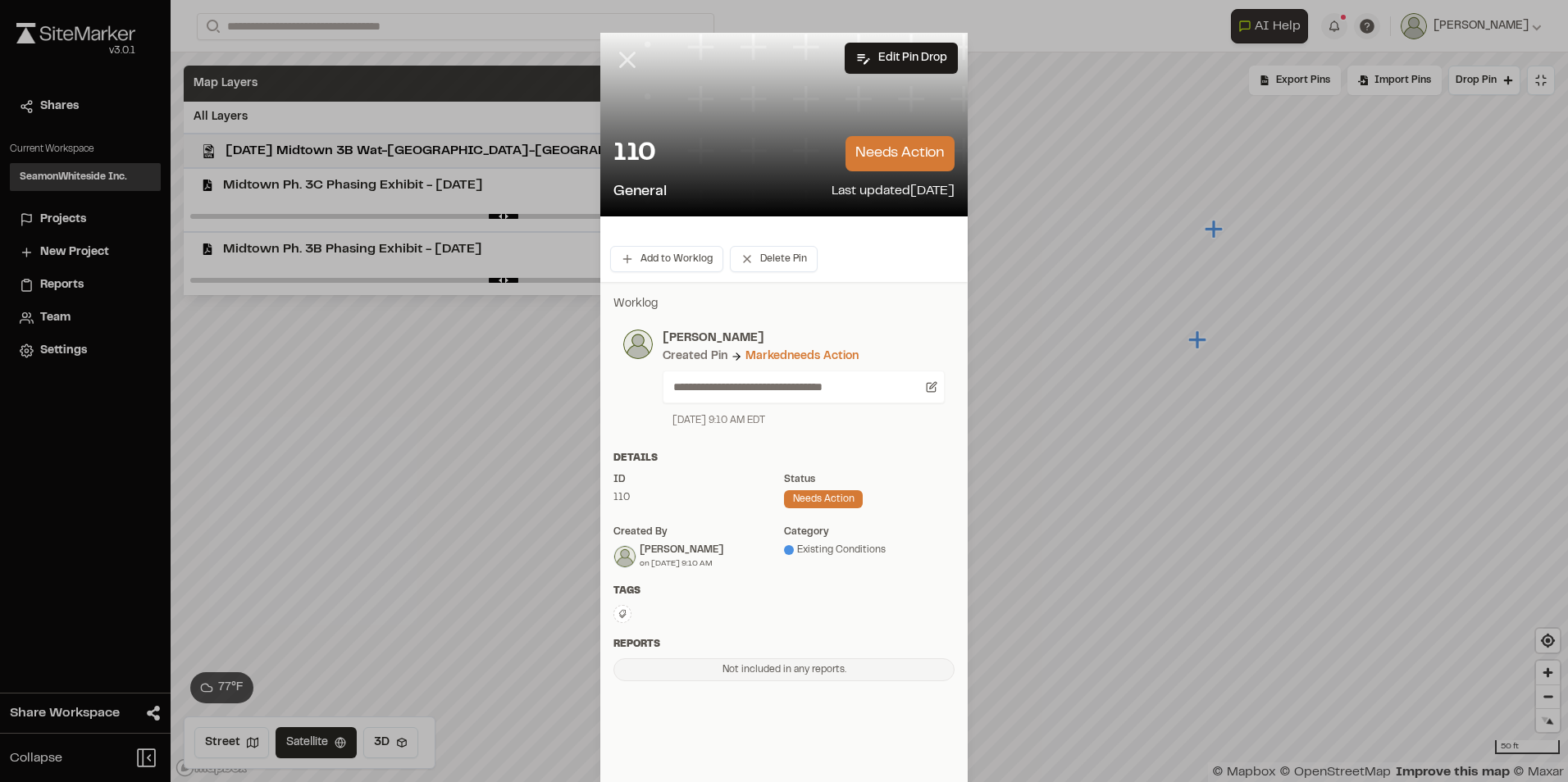
click at [621, 54] on line at bounding box center [628, 60] width 14 height 14
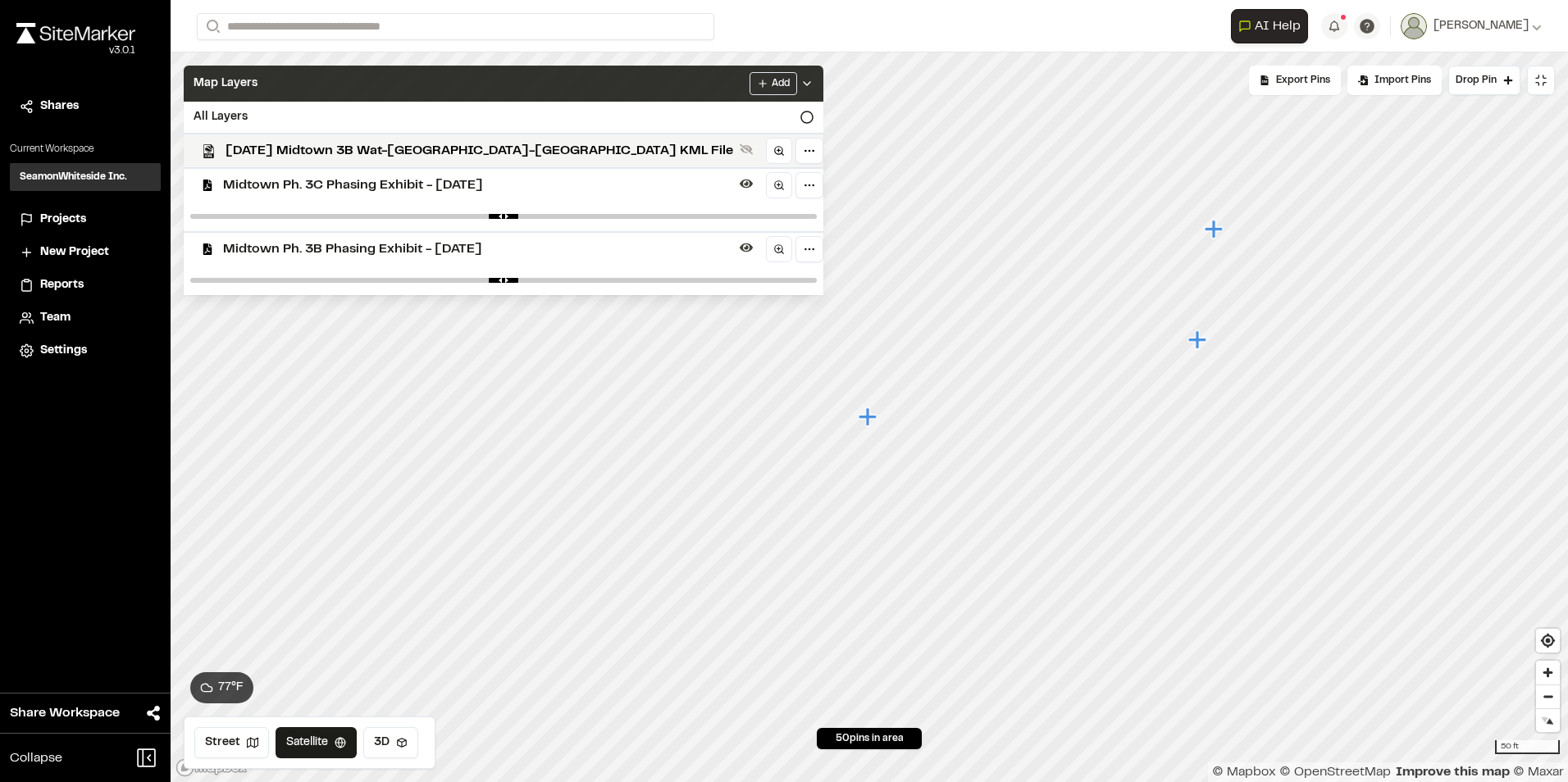
click at [875, 421] on icon "Map marker" at bounding box center [869, 417] width 22 height 22
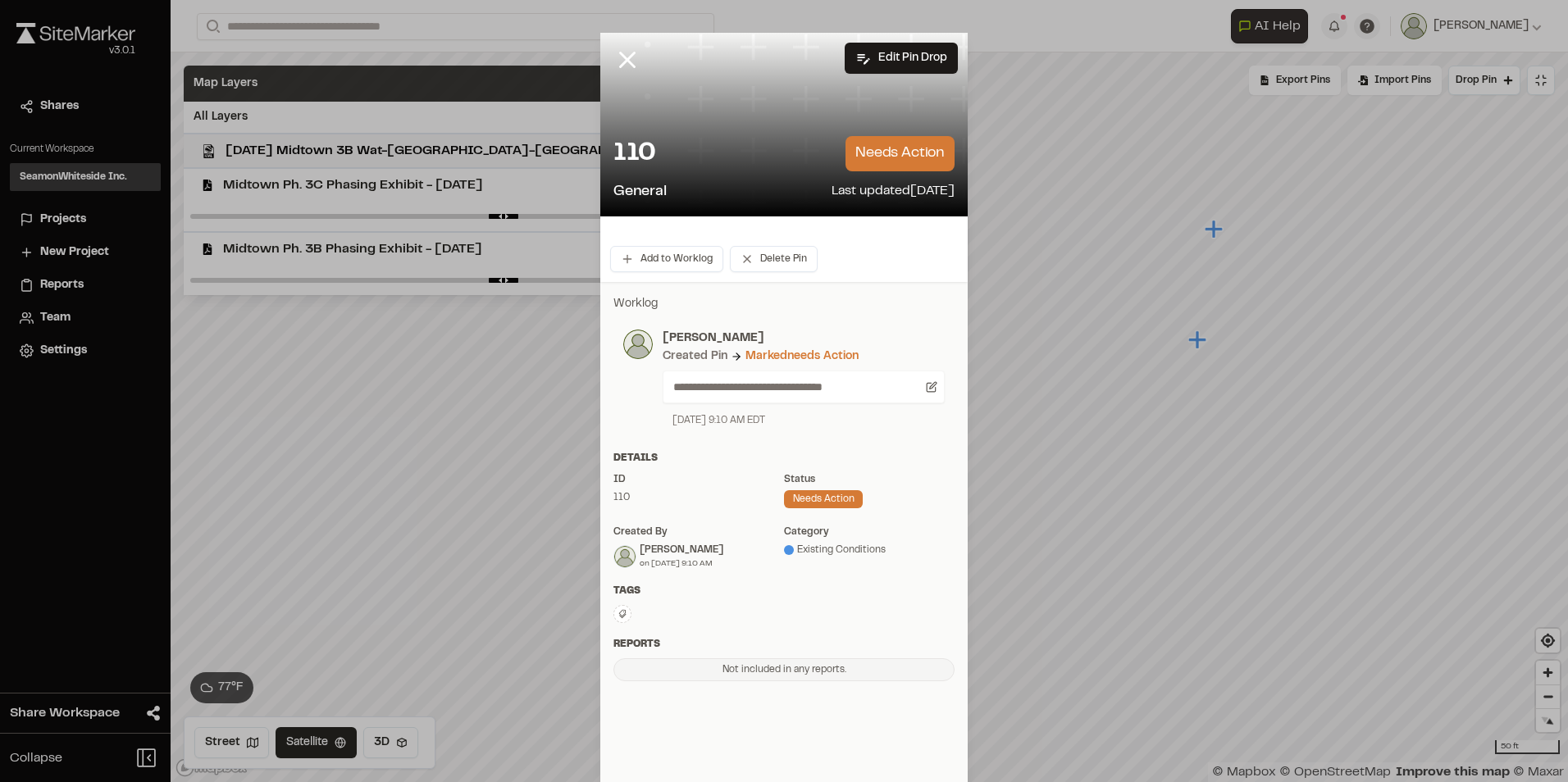
click at [617, 613] on icon at bounding box center [622, 614] width 10 height 10
click at [831, 597] on div at bounding box center [784, 391] width 1568 height 782
click at [621, 54] on line at bounding box center [628, 60] width 14 height 14
